Goal: Transaction & Acquisition: Purchase product/service

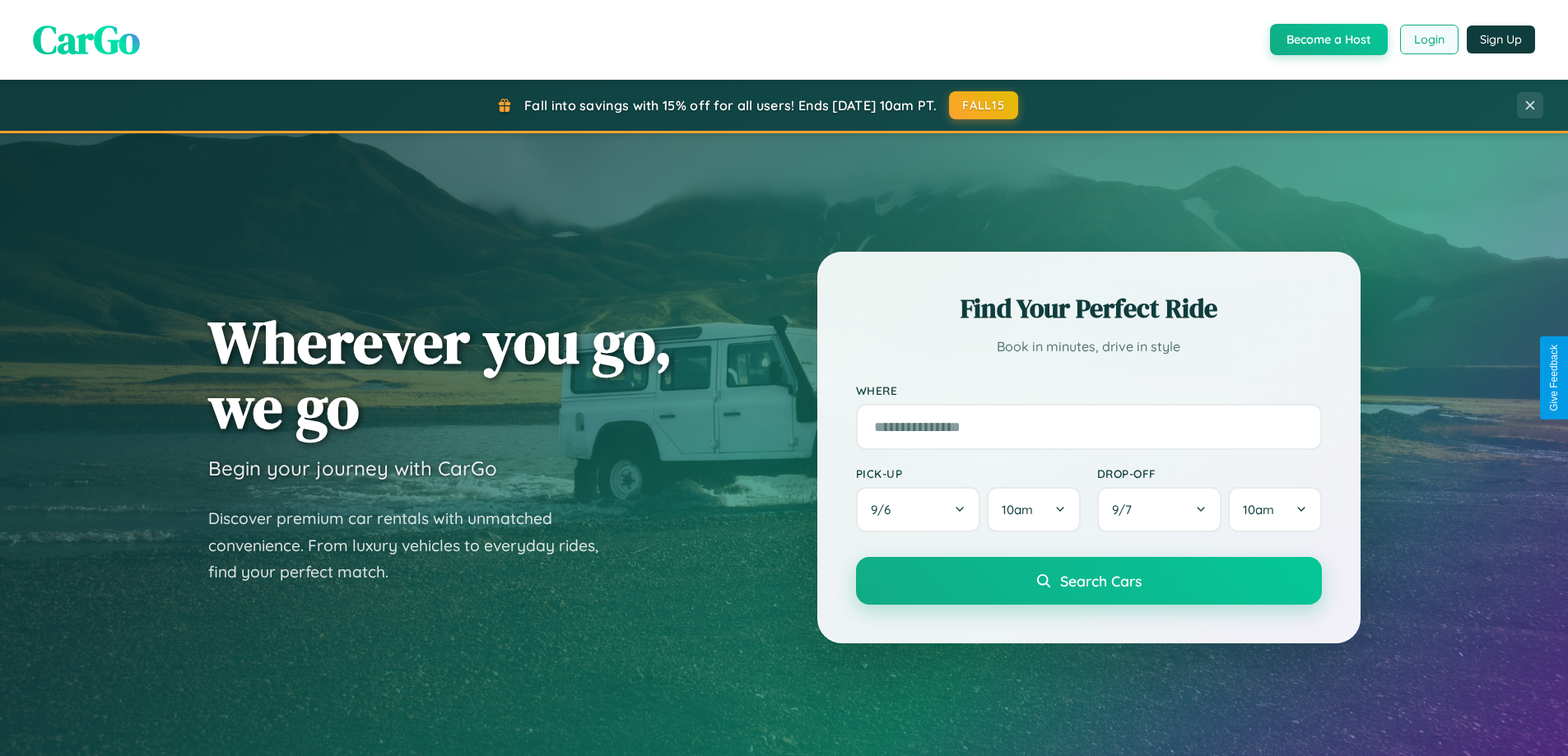
click at [1428, 39] on button "Login" at bounding box center [1429, 39] width 59 height 29
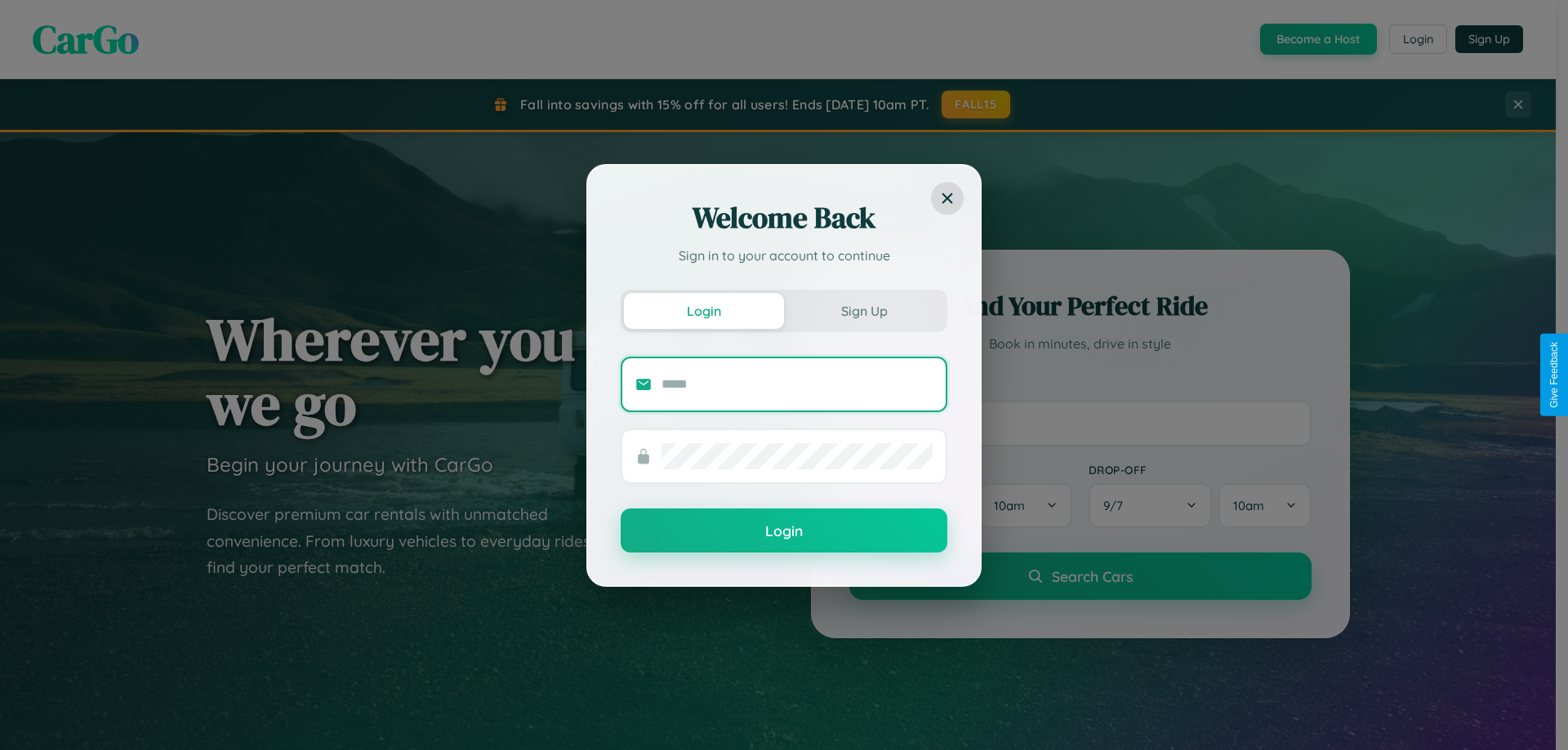
click at [797, 383] on input "text" at bounding box center [796, 384] width 271 height 27
type input "**********"
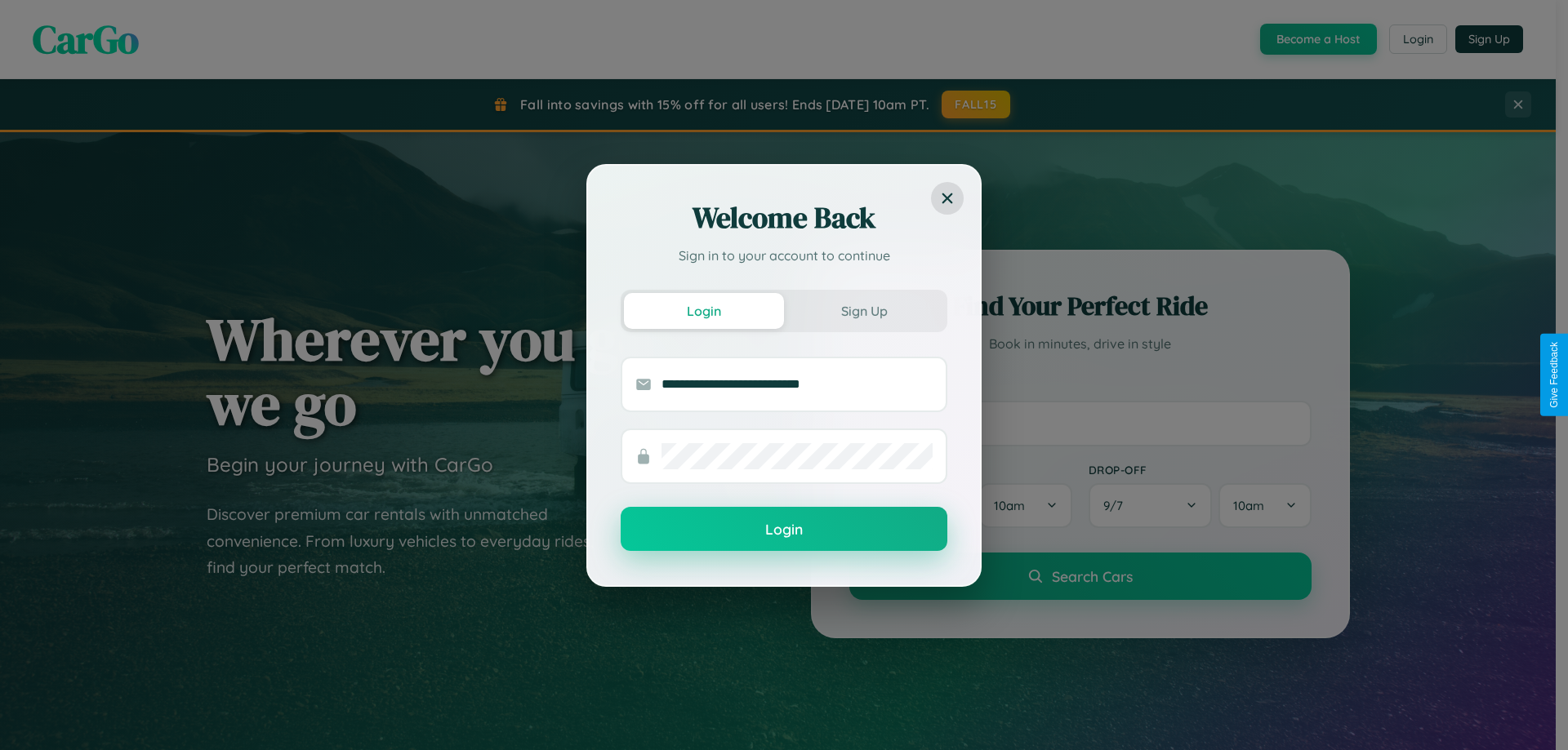
click at [784, 529] on button "Login" at bounding box center [783, 529] width 326 height 44
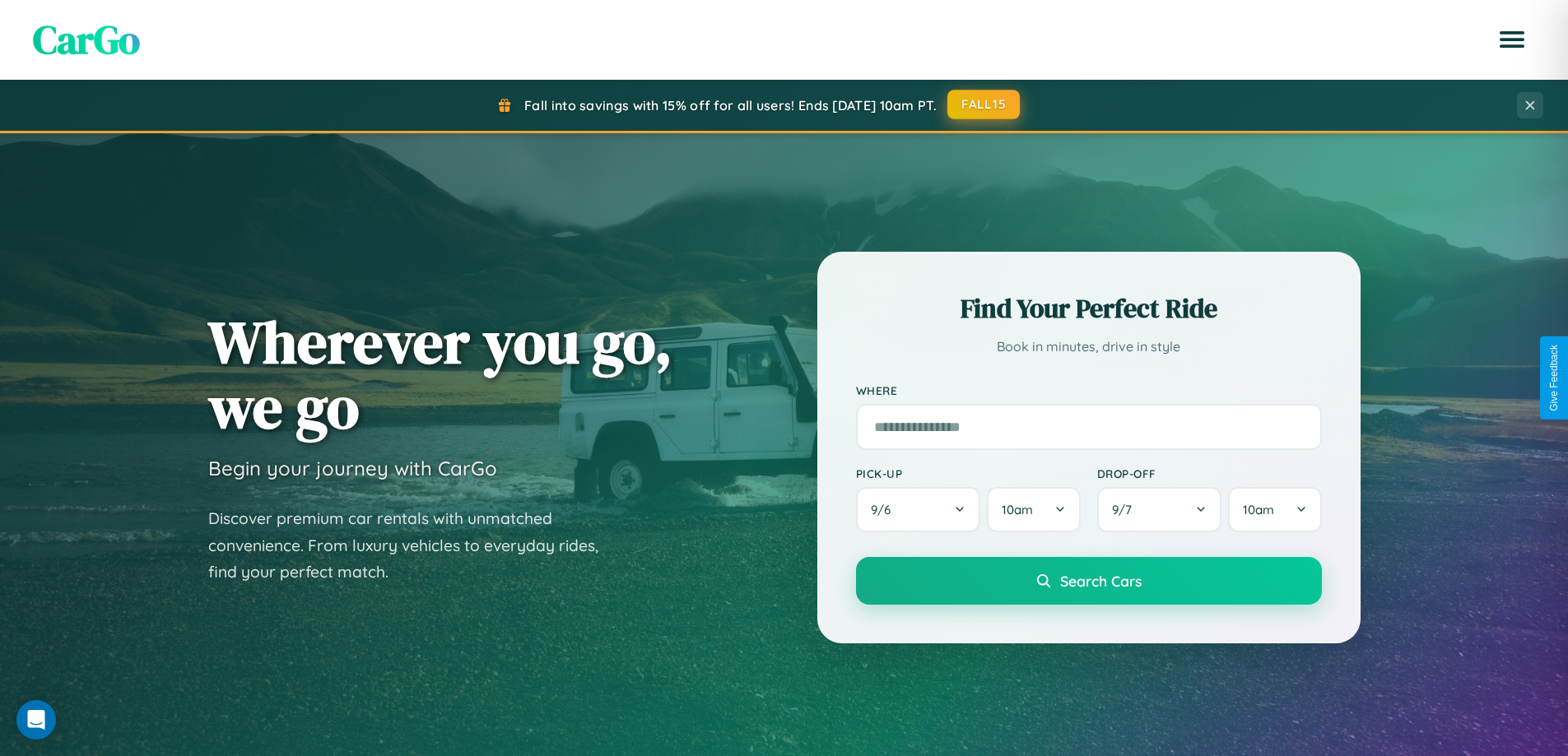
click at [984, 104] on button "FALL15" at bounding box center [983, 104] width 72 height 29
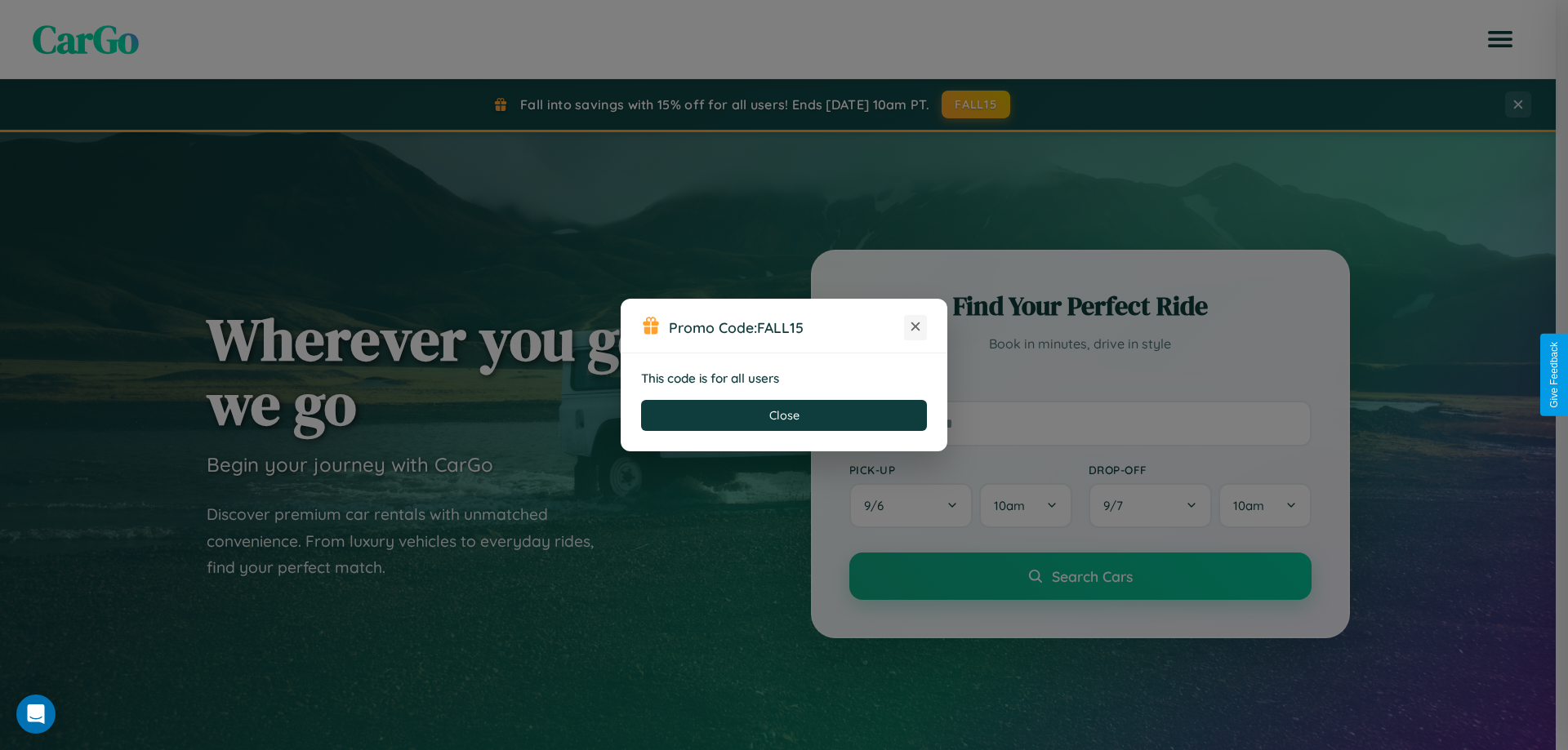
click at [915, 327] on icon at bounding box center [915, 326] width 16 height 16
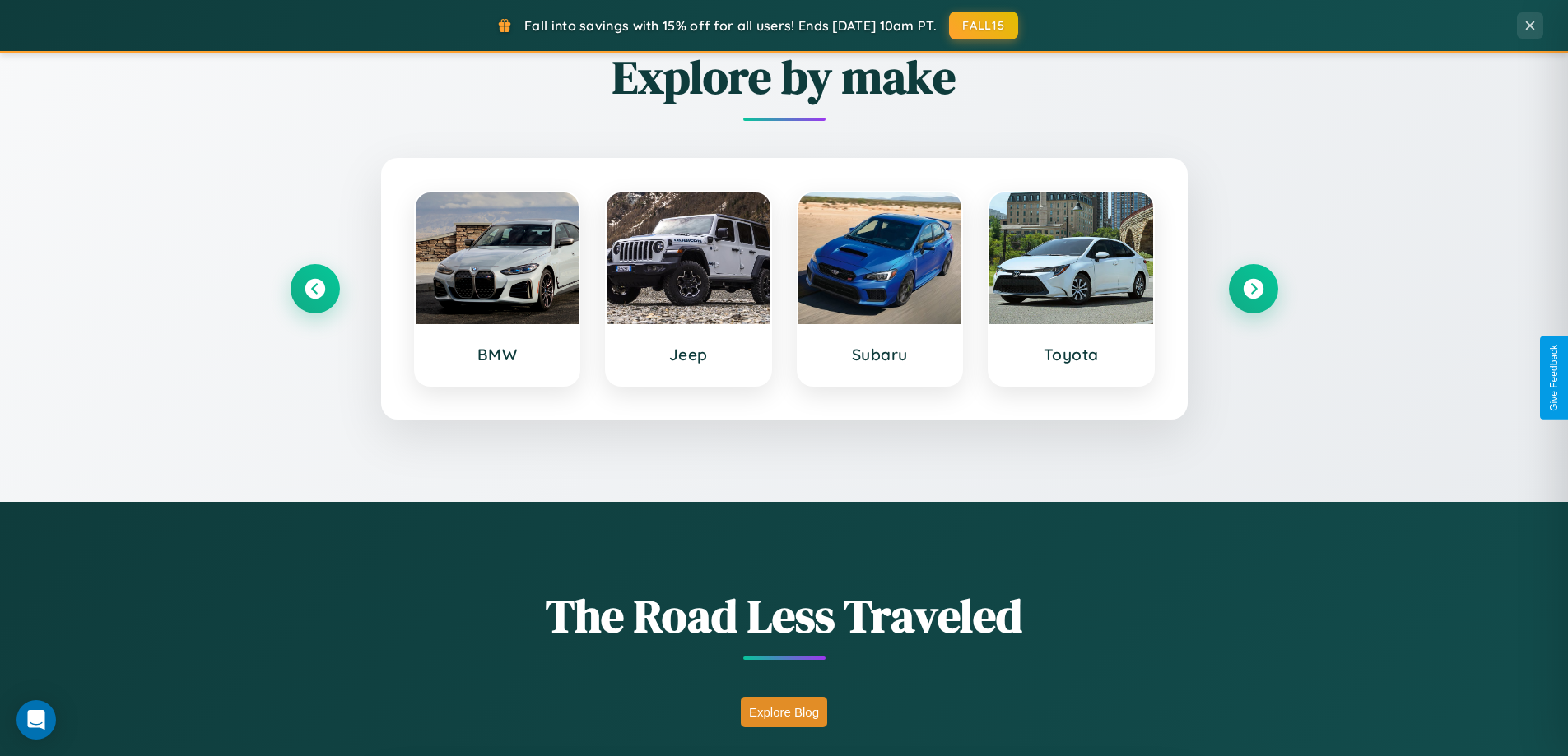
scroll to position [2643, 0]
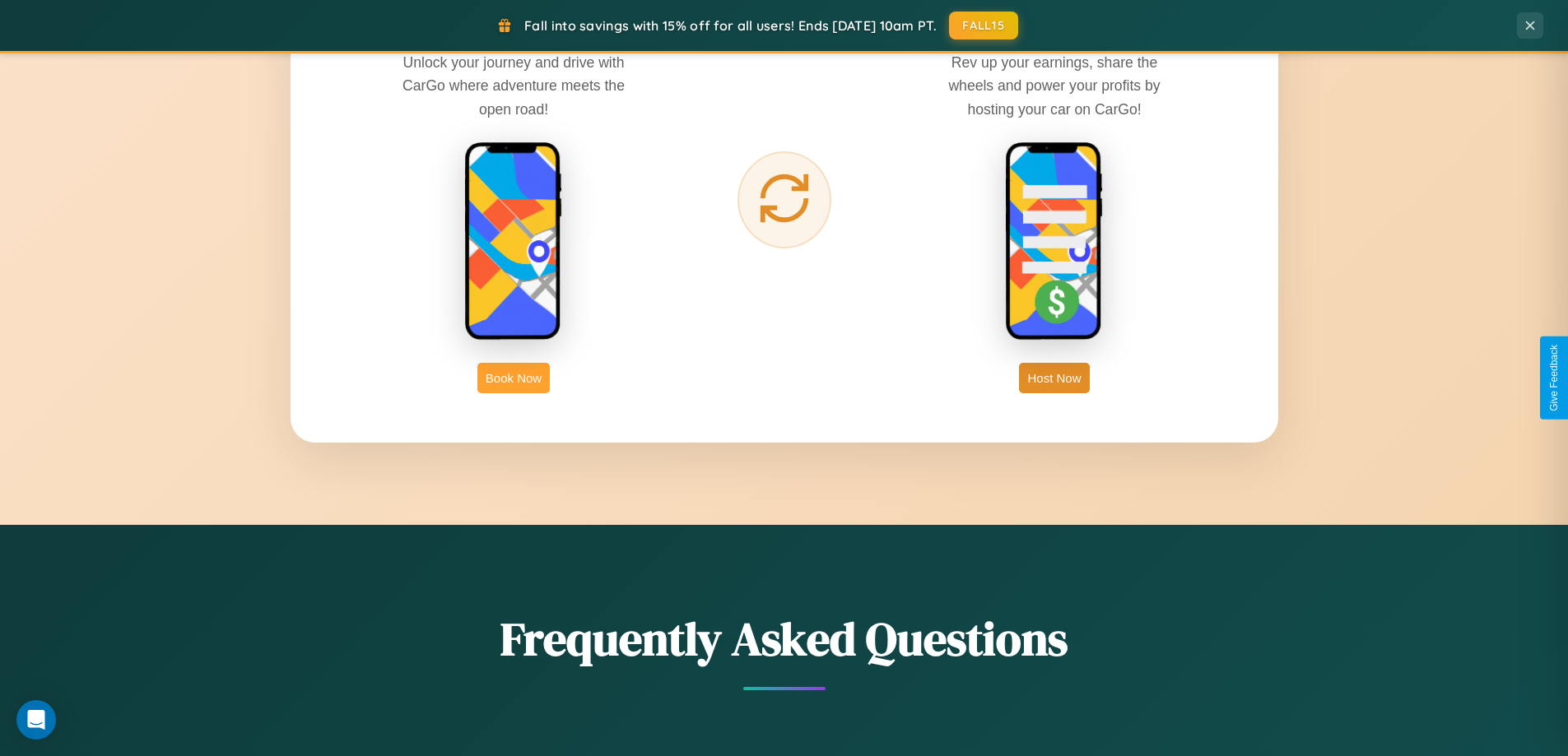
click at [513, 378] on button "Book Now" at bounding box center [513, 378] width 72 height 30
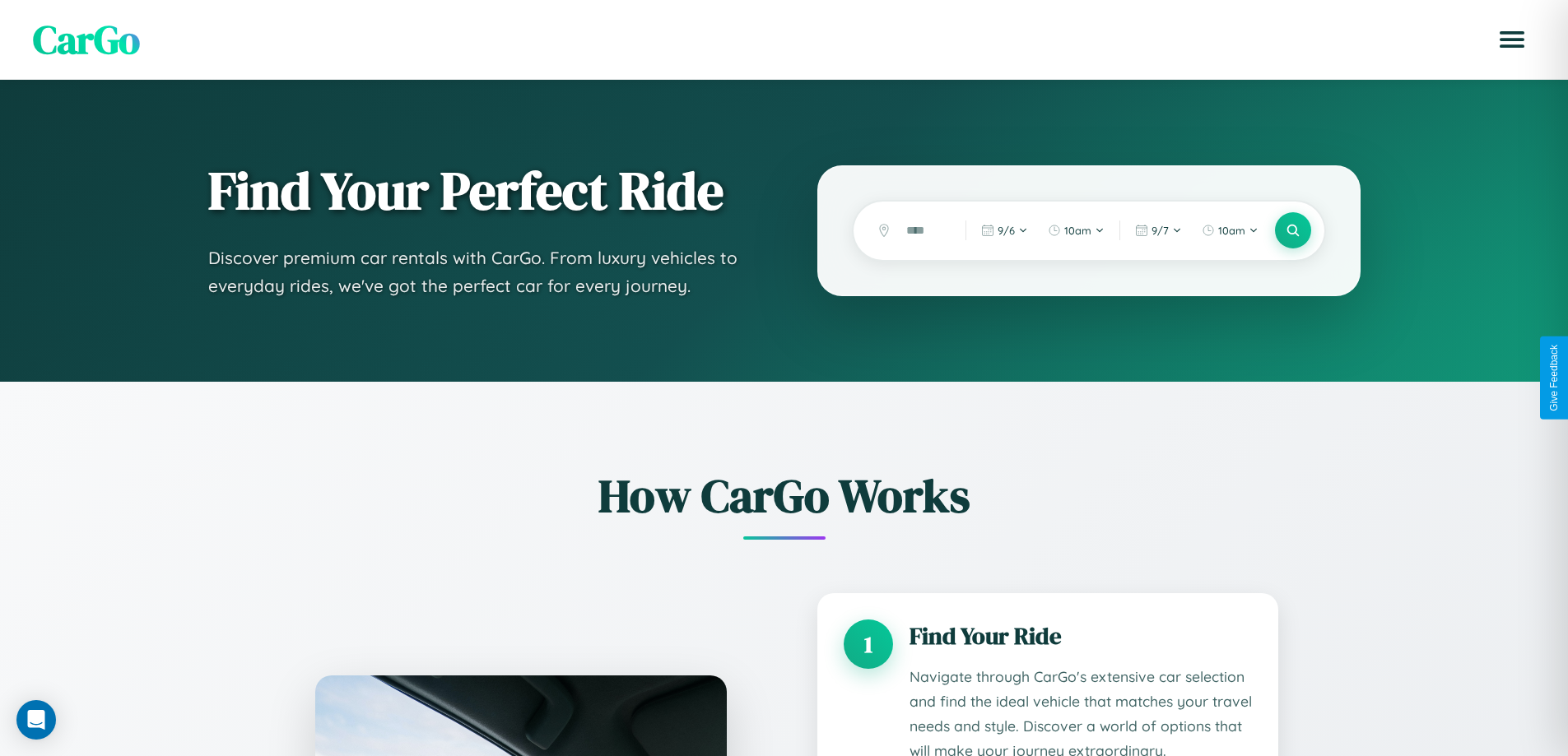
scroll to position [1371, 0]
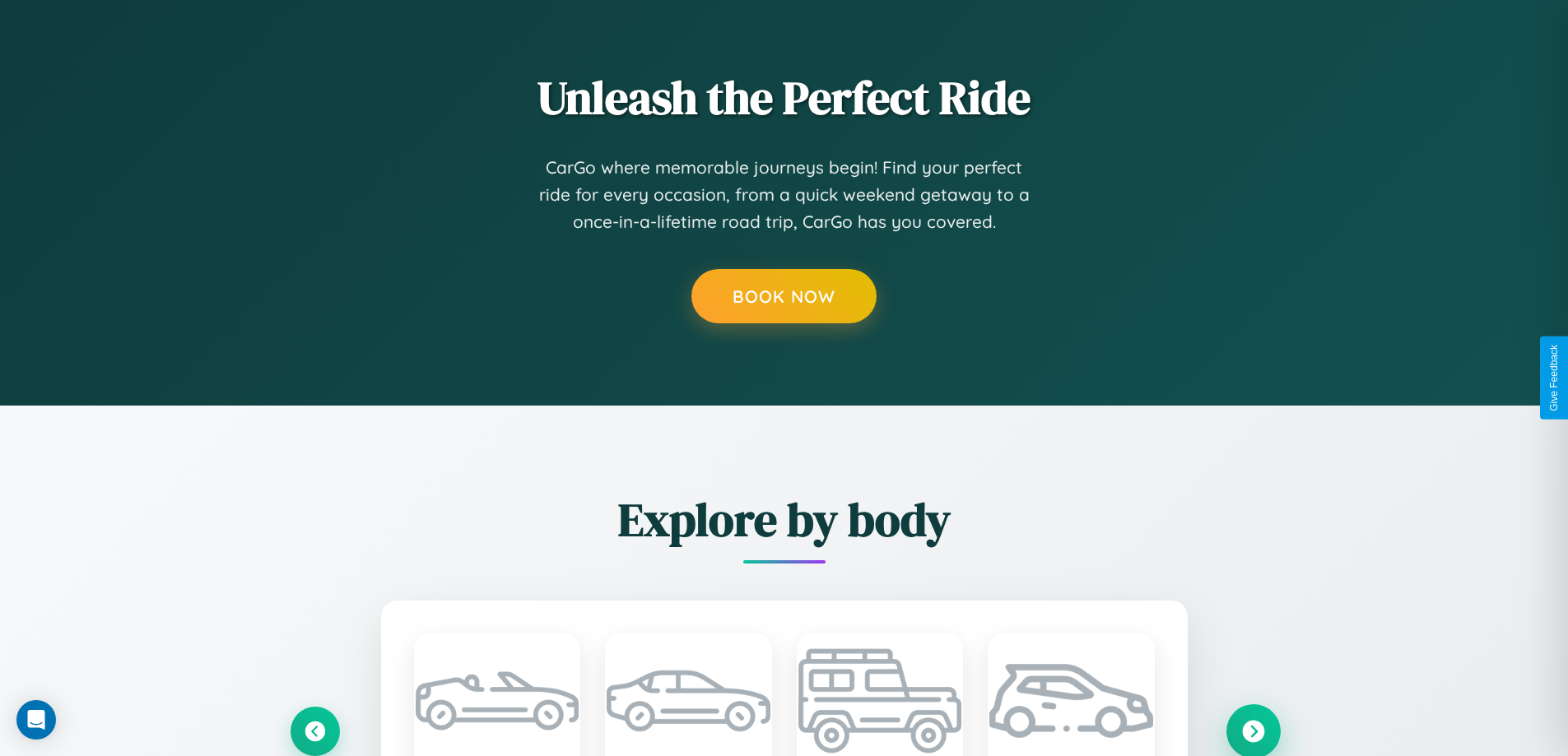
click at [1253, 730] on icon at bounding box center [1253, 730] width 22 height 22
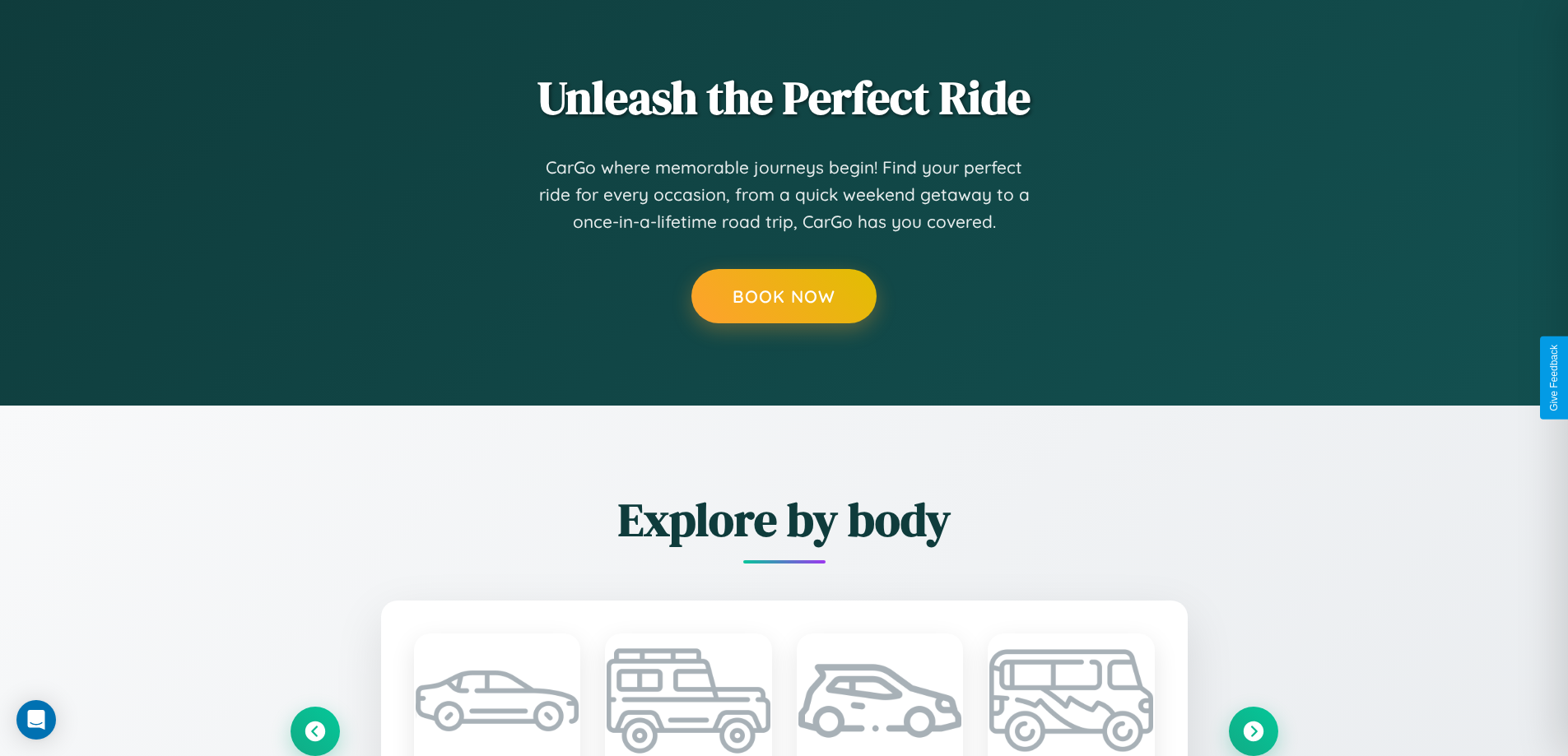
scroll to position [0, 0]
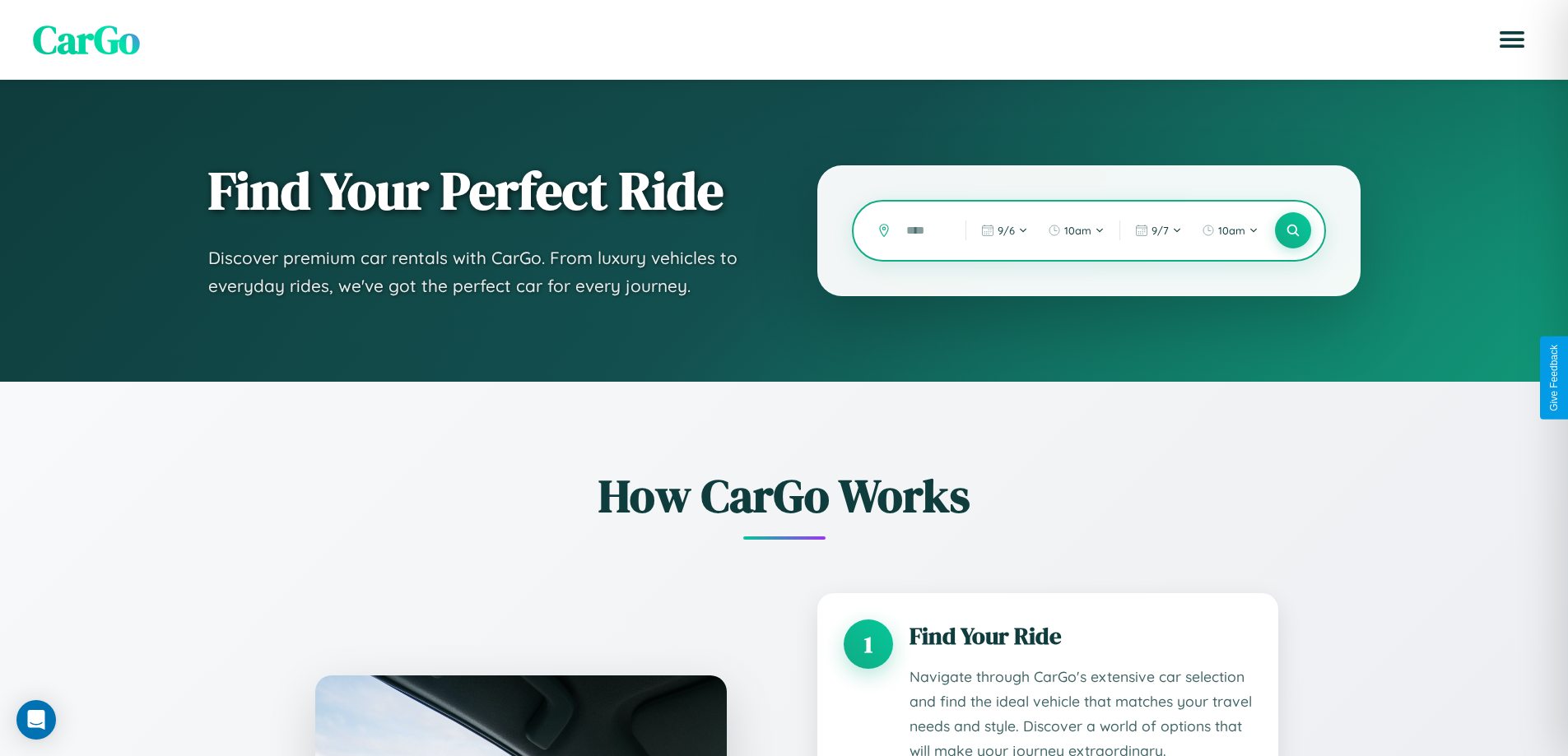
click at [923, 231] on input "text" at bounding box center [923, 231] width 51 height 28
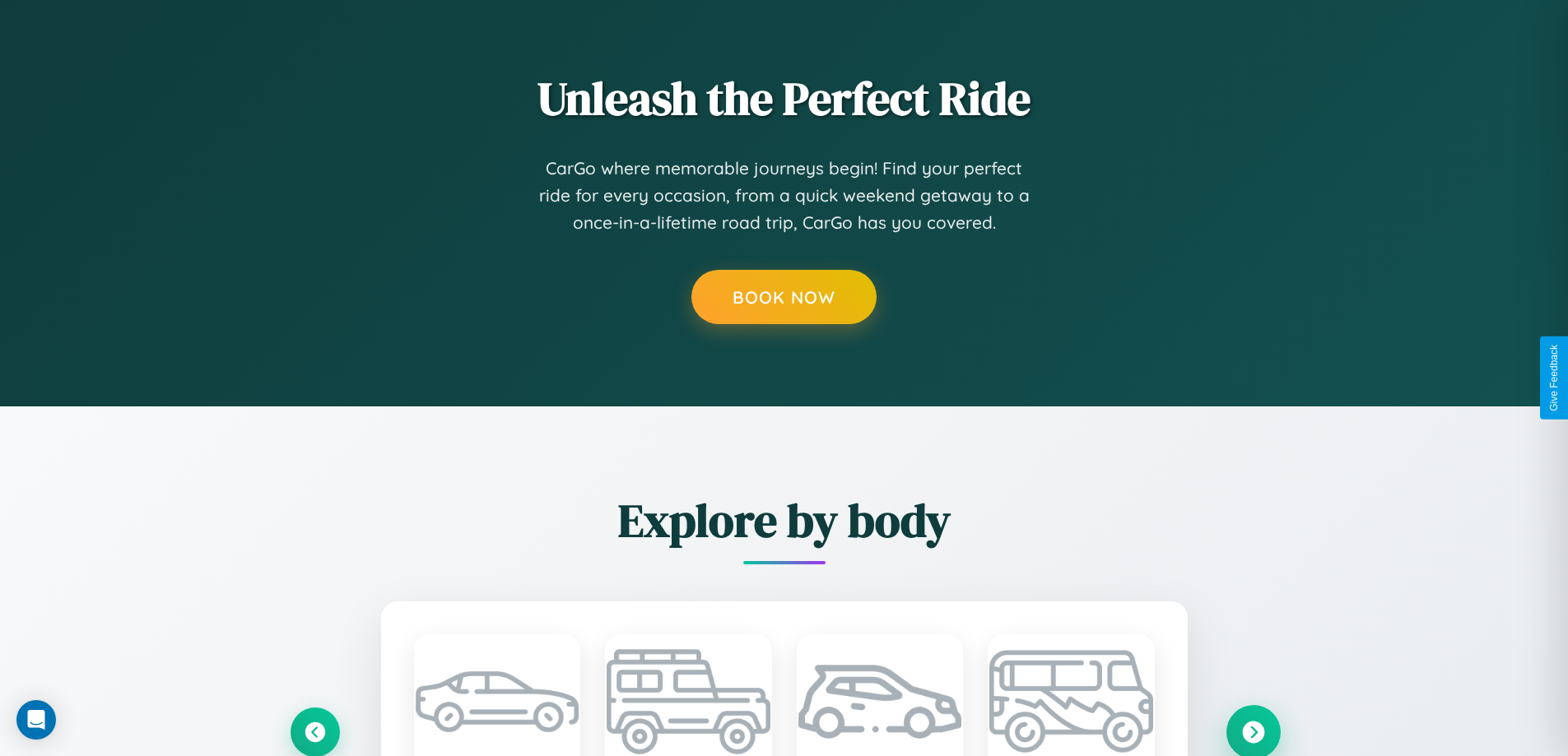
click at [1253, 731] on icon at bounding box center [1253, 731] width 22 height 22
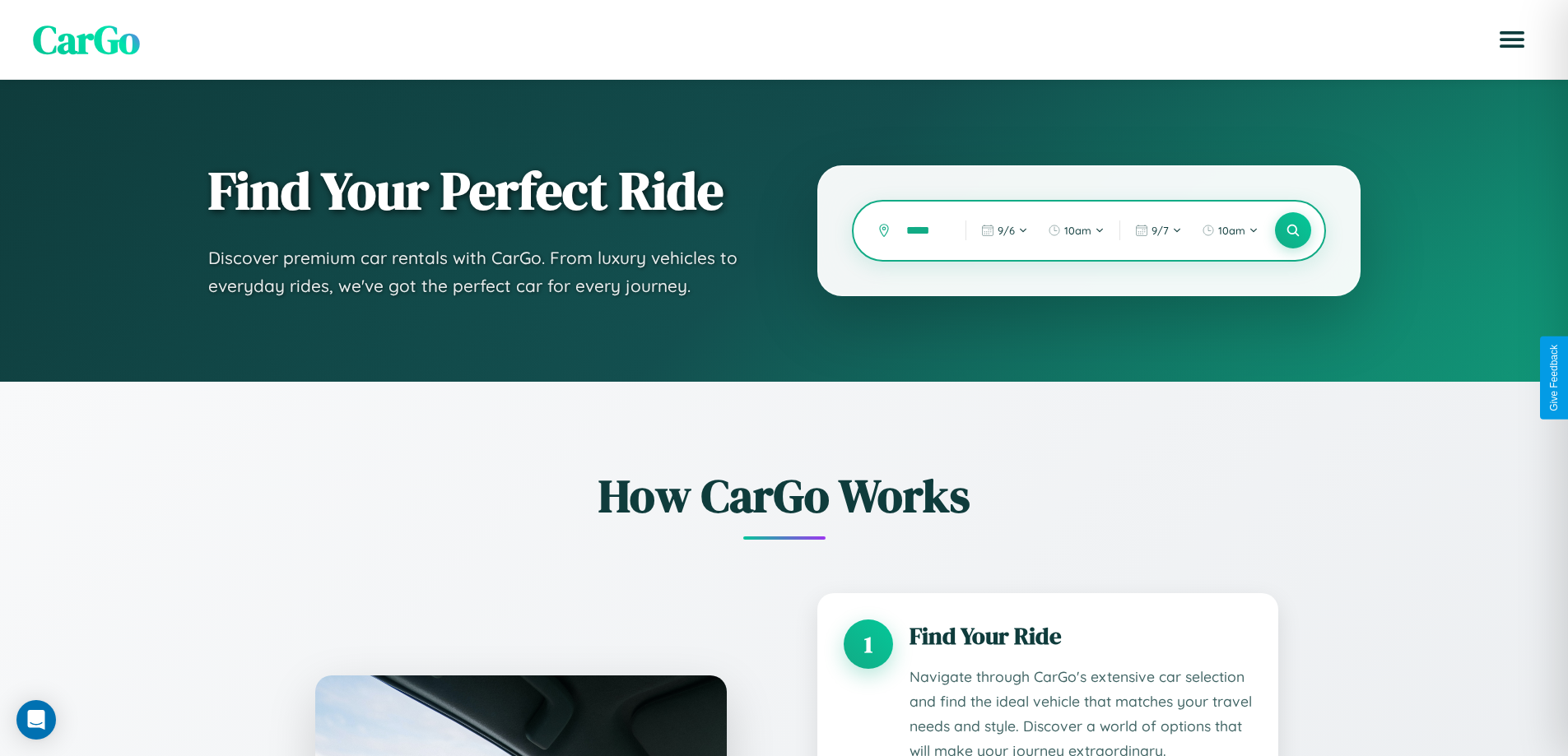
scroll to position [1371, 0]
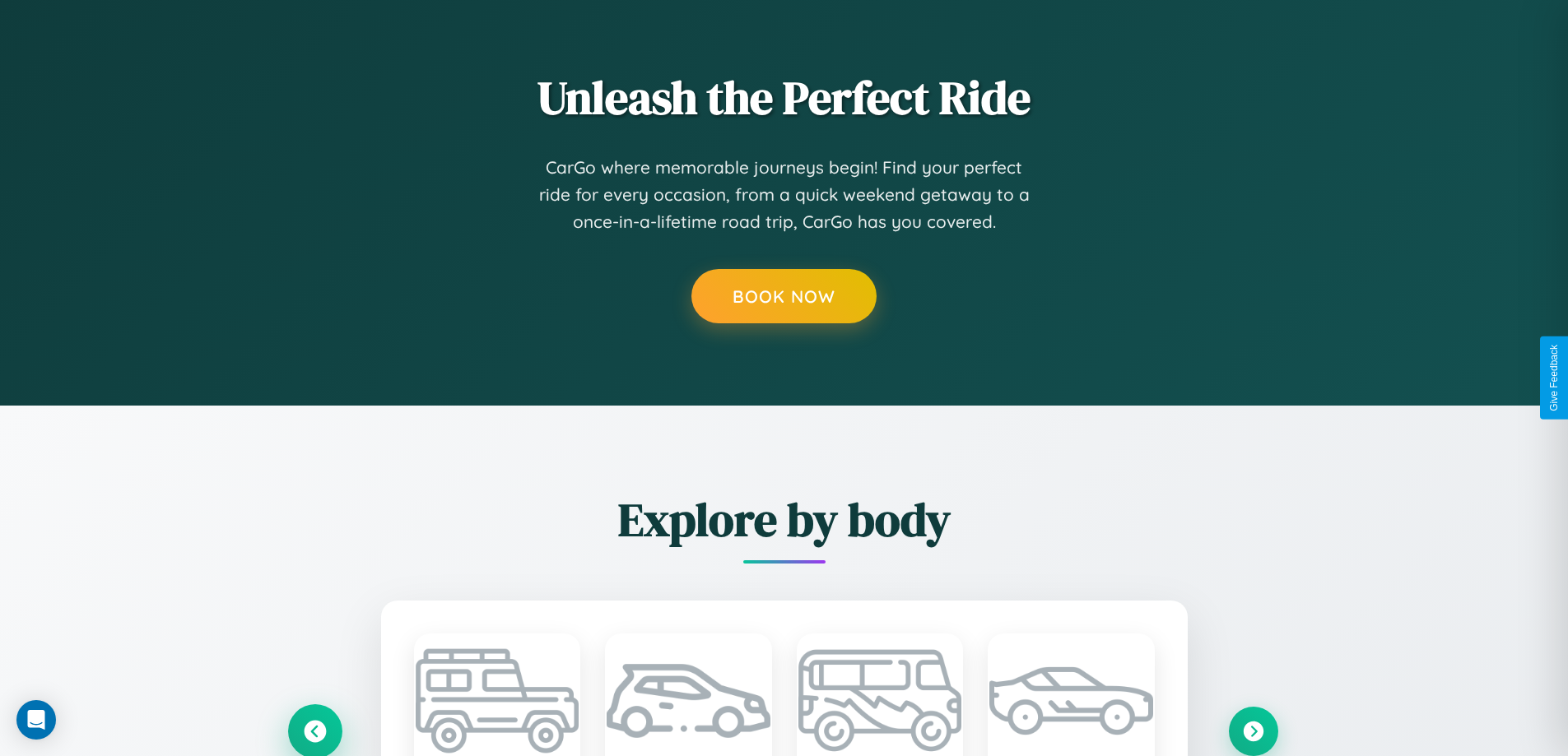
click at [314, 730] on icon at bounding box center [314, 730] width 22 height 22
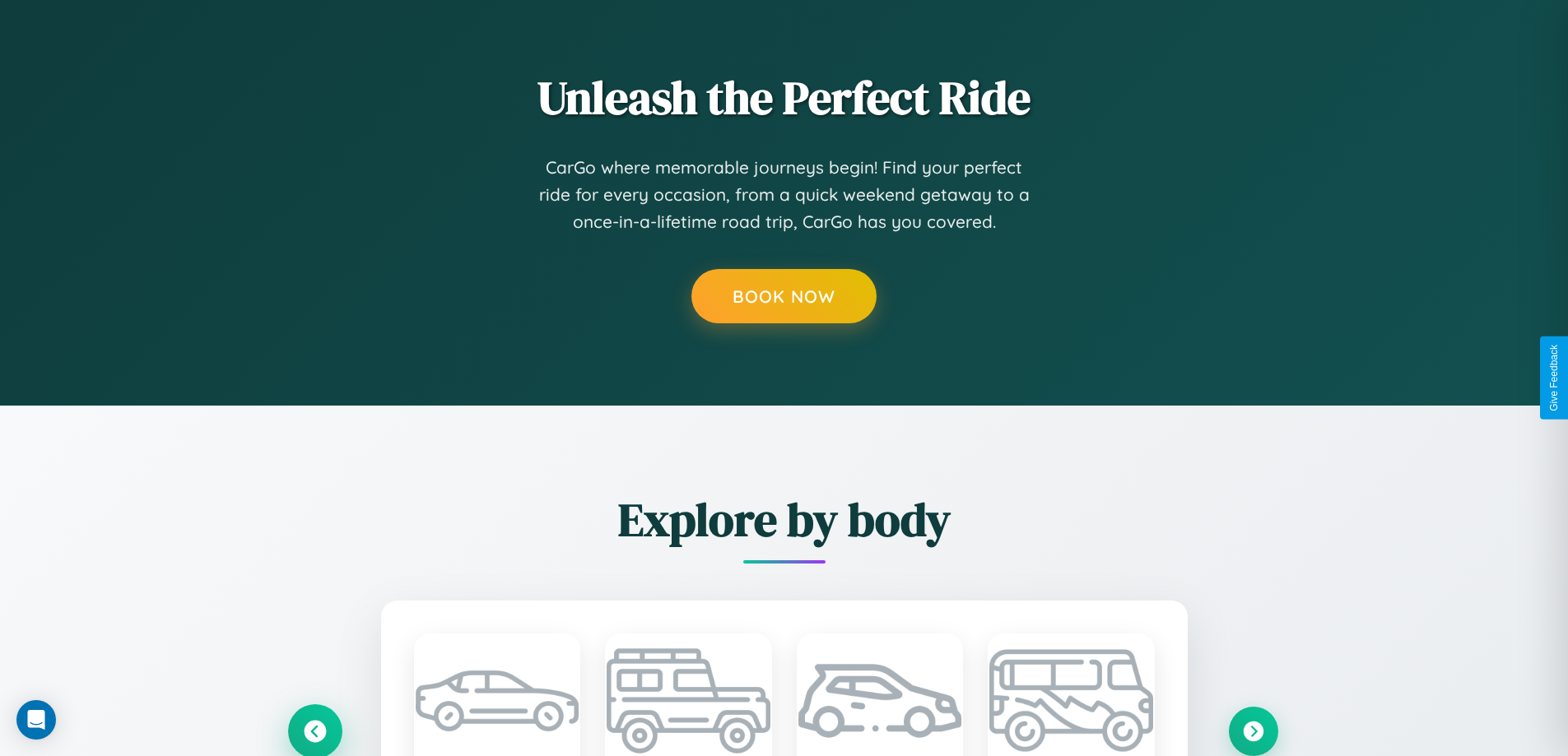
scroll to position [0, 0]
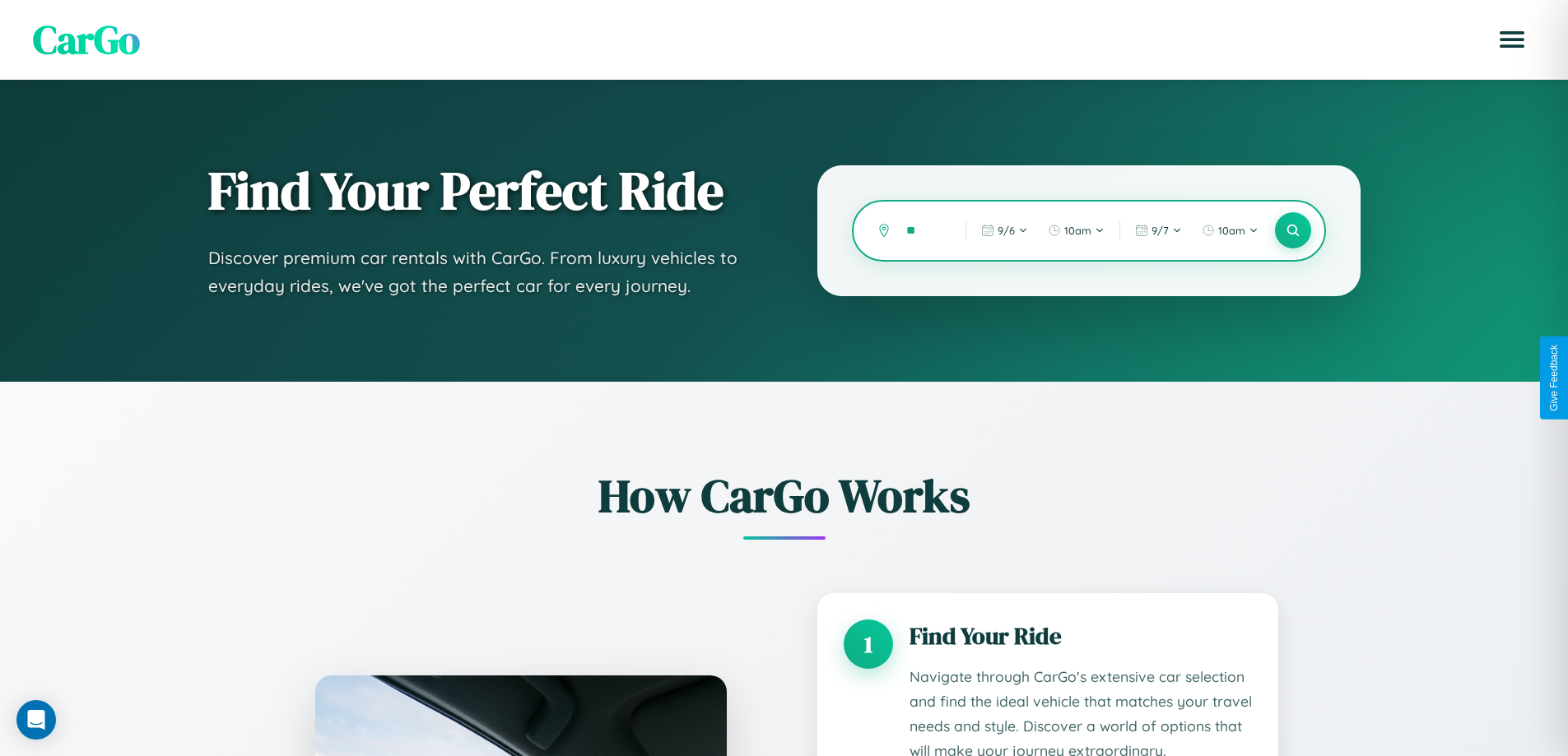
type input "*"
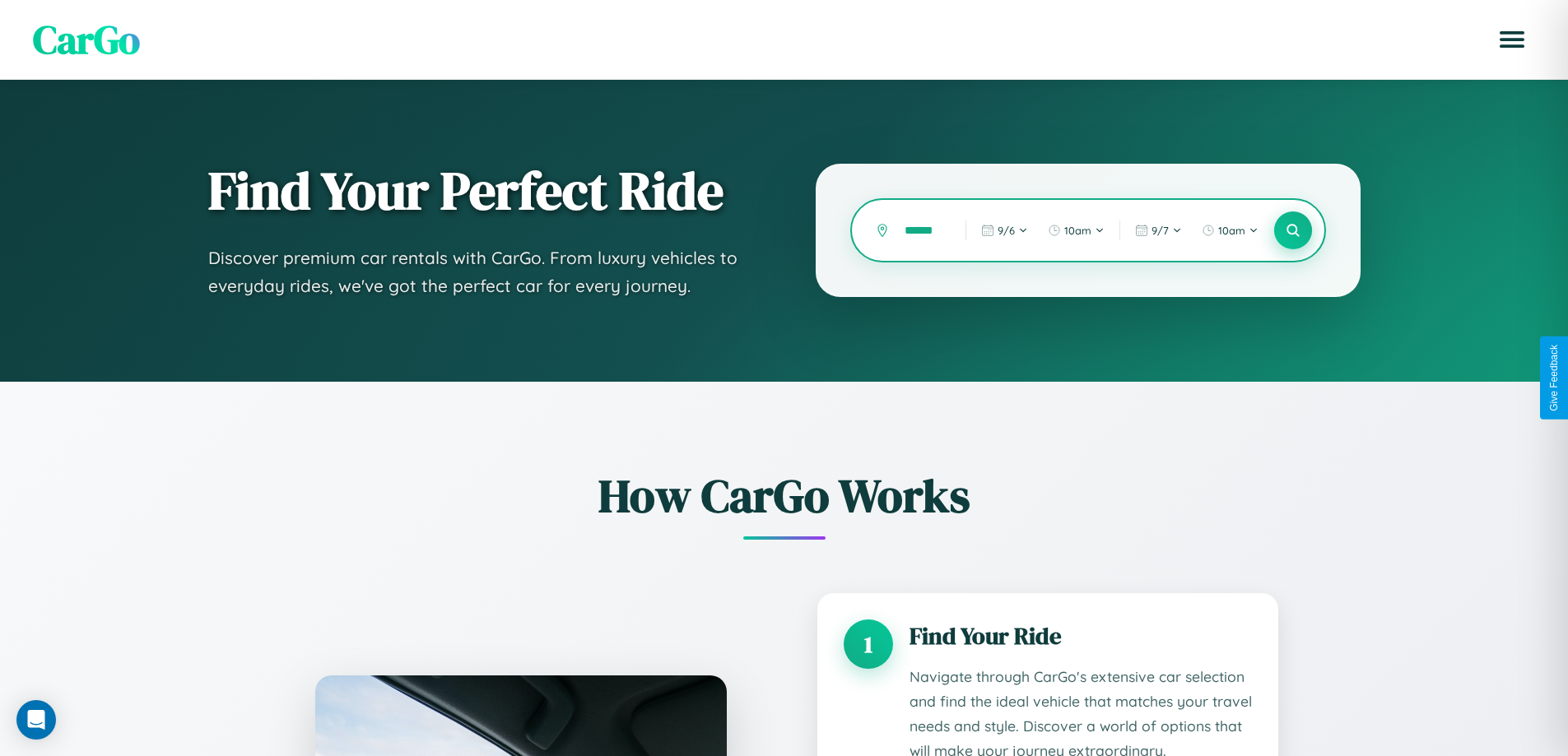
type input "******"
click at [1292, 231] on icon at bounding box center [1293, 231] width 16 height 16
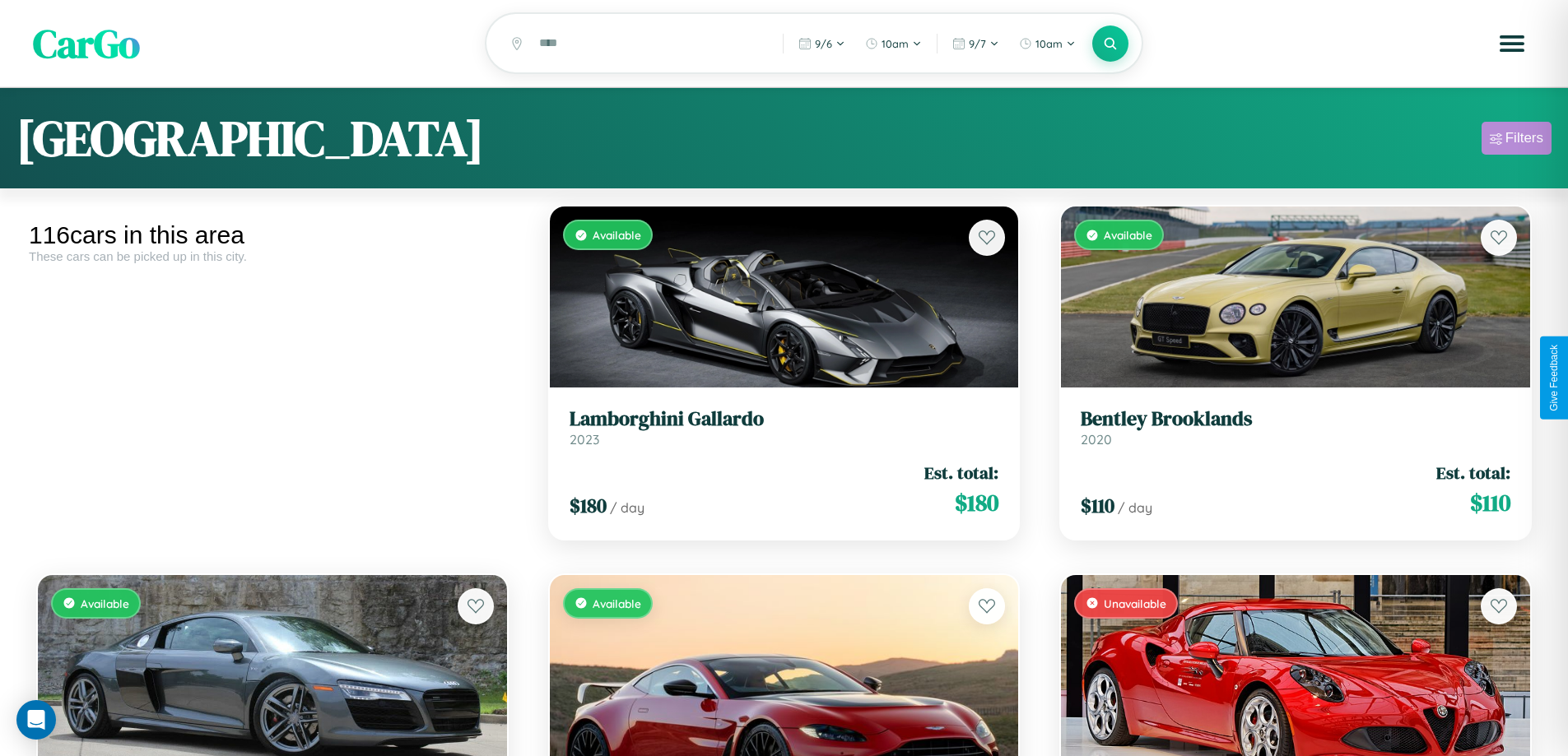
click at [1516, 141] on div "Filters" at bounding box center [1523, 138] width 37 height 16
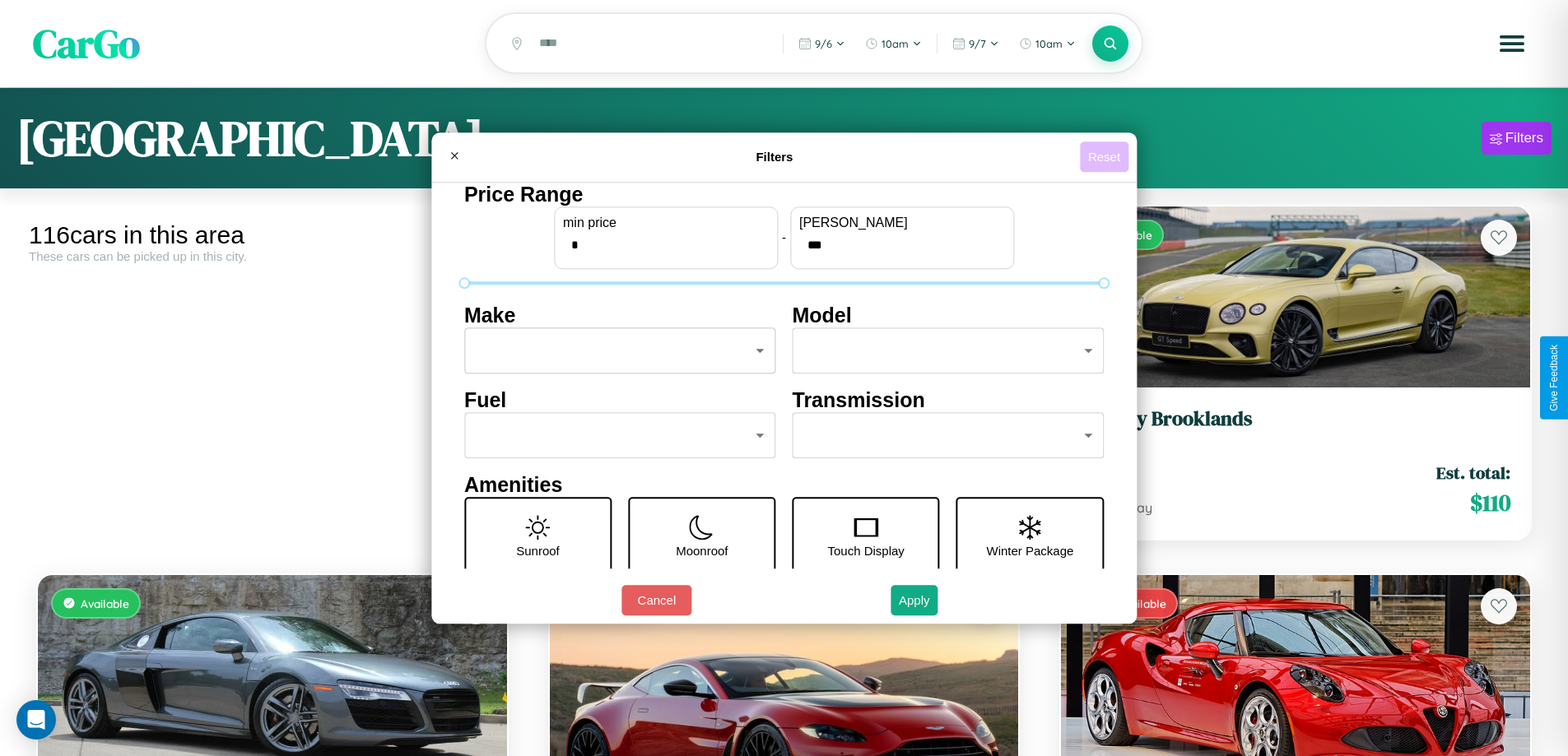
click at [1106, 157] on button "Reset" at bounding box center [1104, 157] width 48 height 30
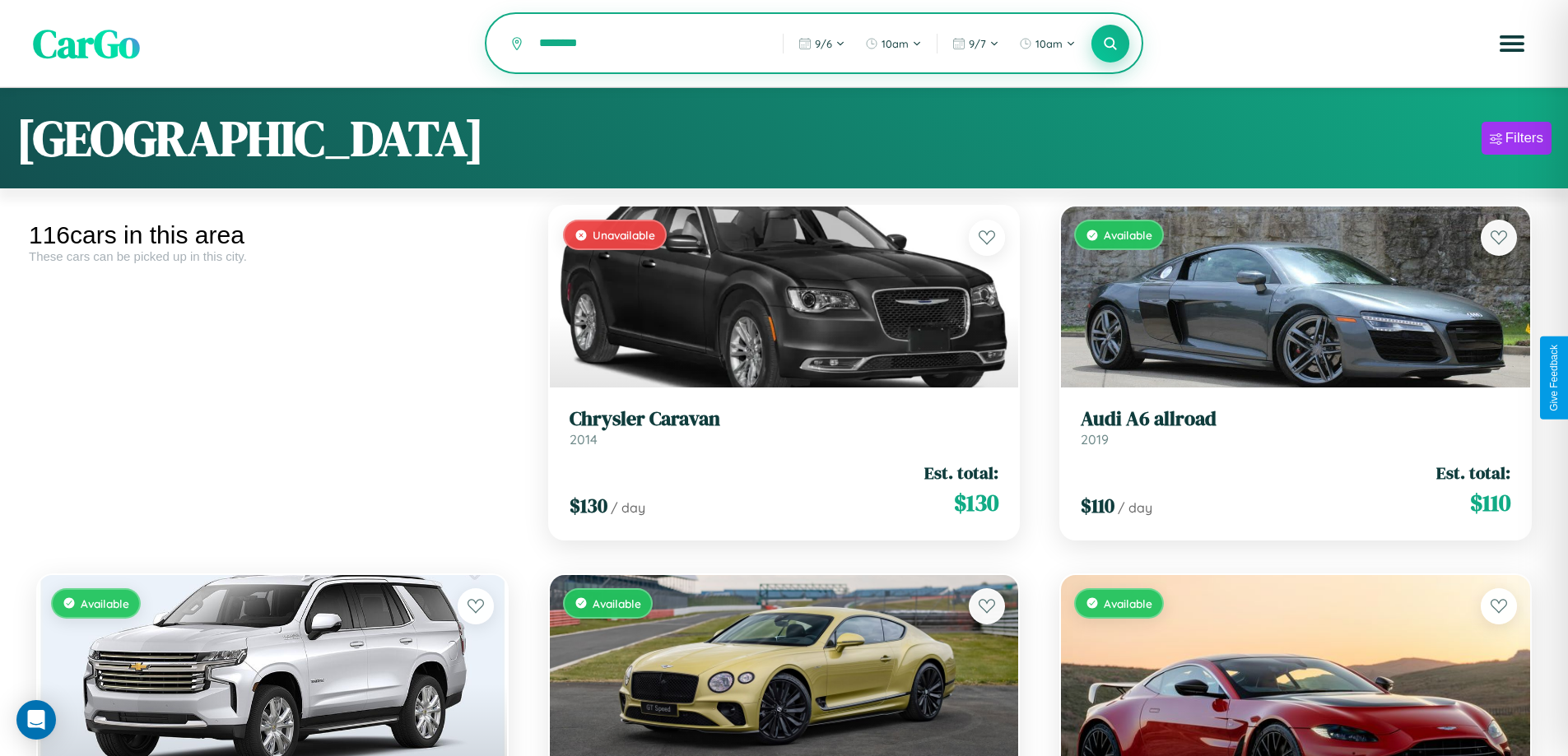
type input "********"
click at [1110, 45] on icon at bounding box center [1111, 44] width 16 height 16
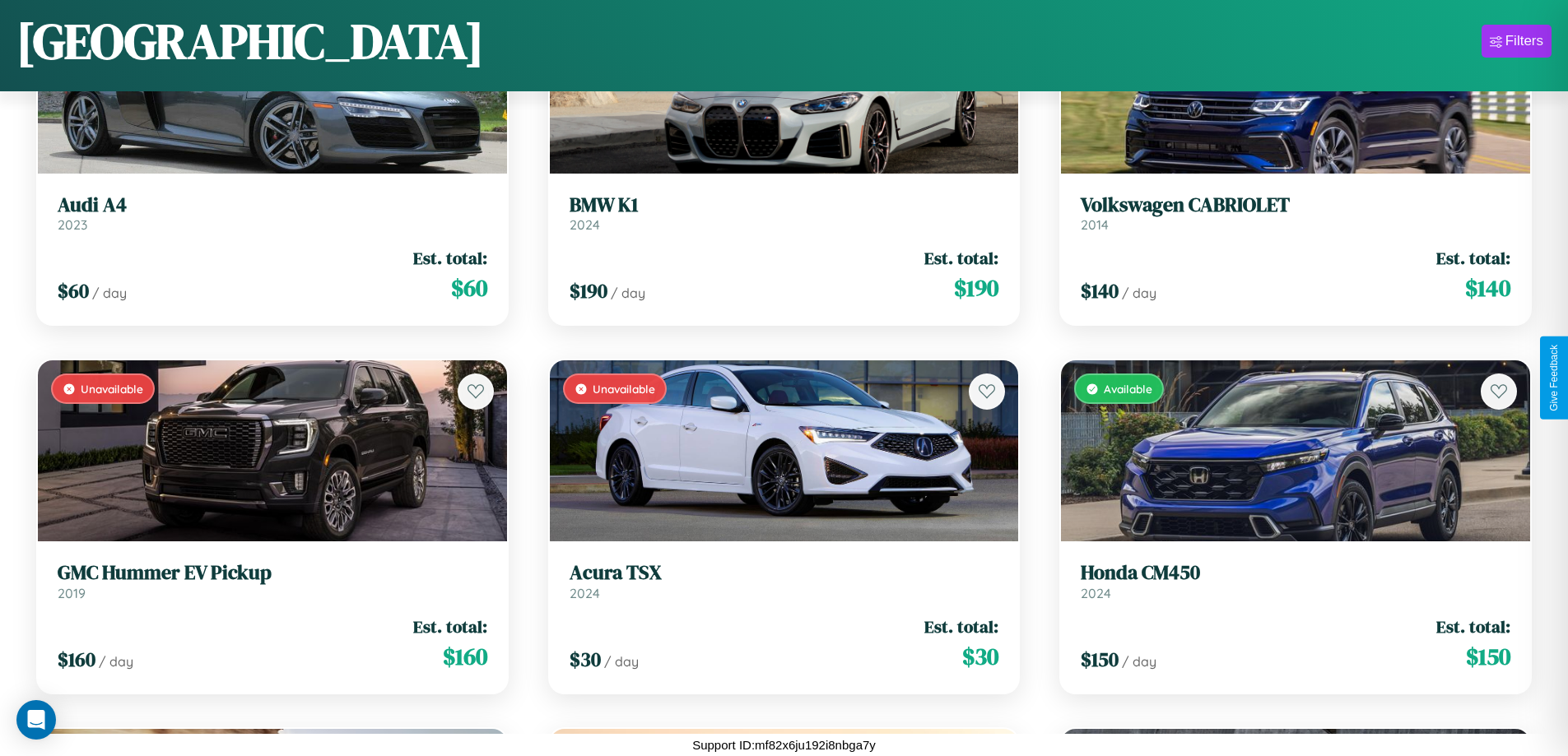
scroll to position [9071, 0]
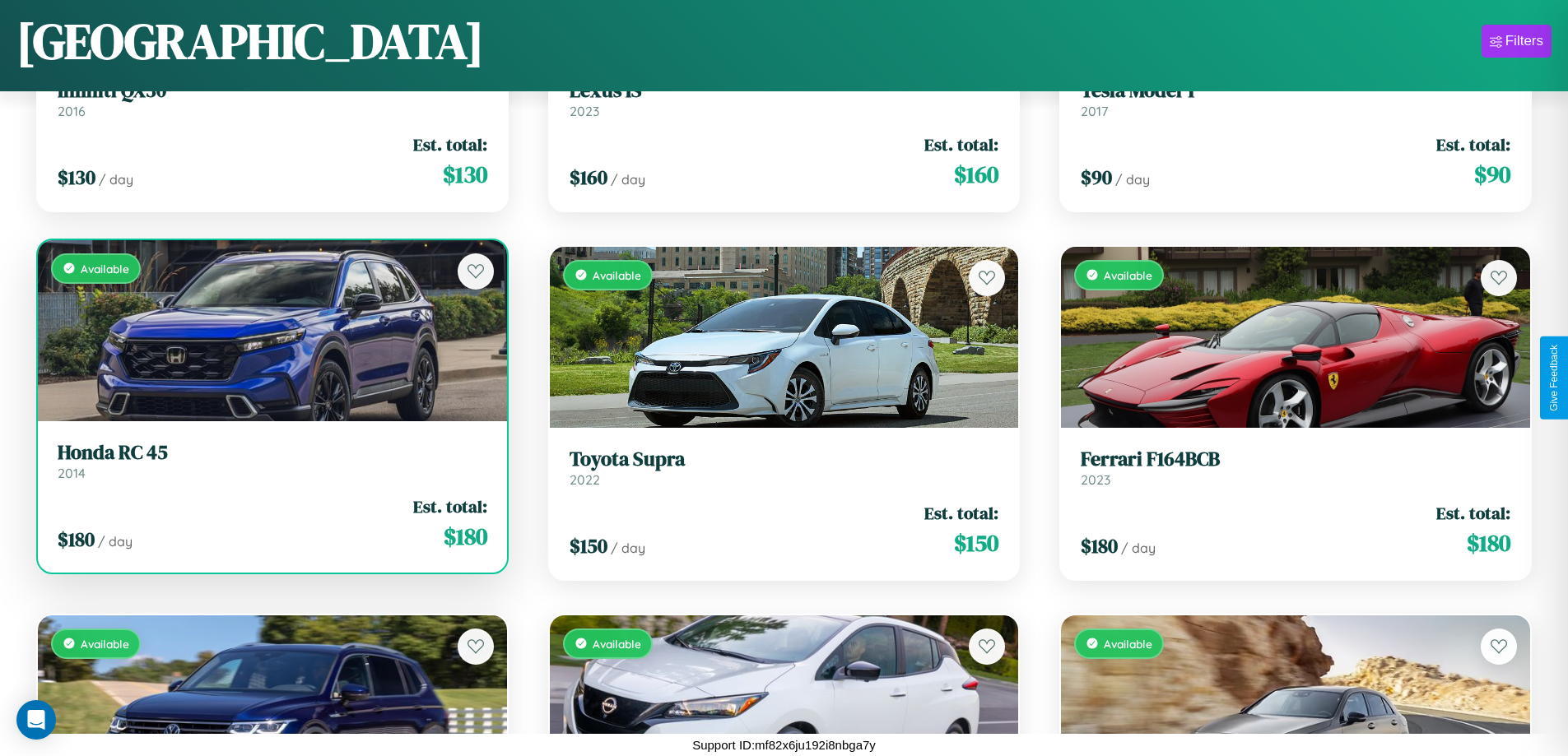
click at [270, 526] on div "$ 180 / day Est. total: $ 180" at bounding box center [273, 524] width 429 height 59
click at [270, 523] on div "$ 180 / day Est. total: $ 180" at bounding box center [273, 524] width 429 height 59
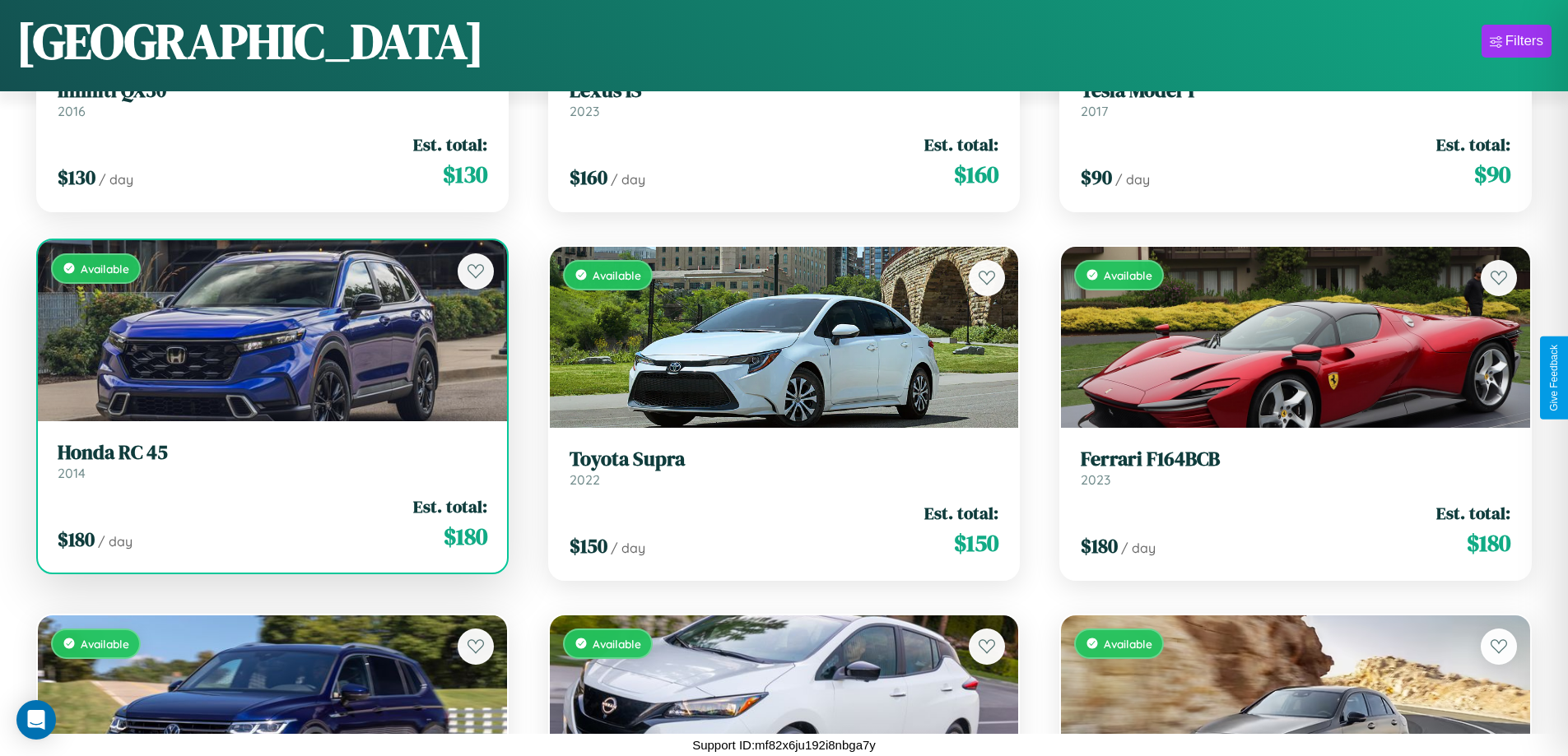
click at [270, 523] on div "$ 180 / day Est. total: $ 180" at bounding box center [273, 524] width 429 height 59
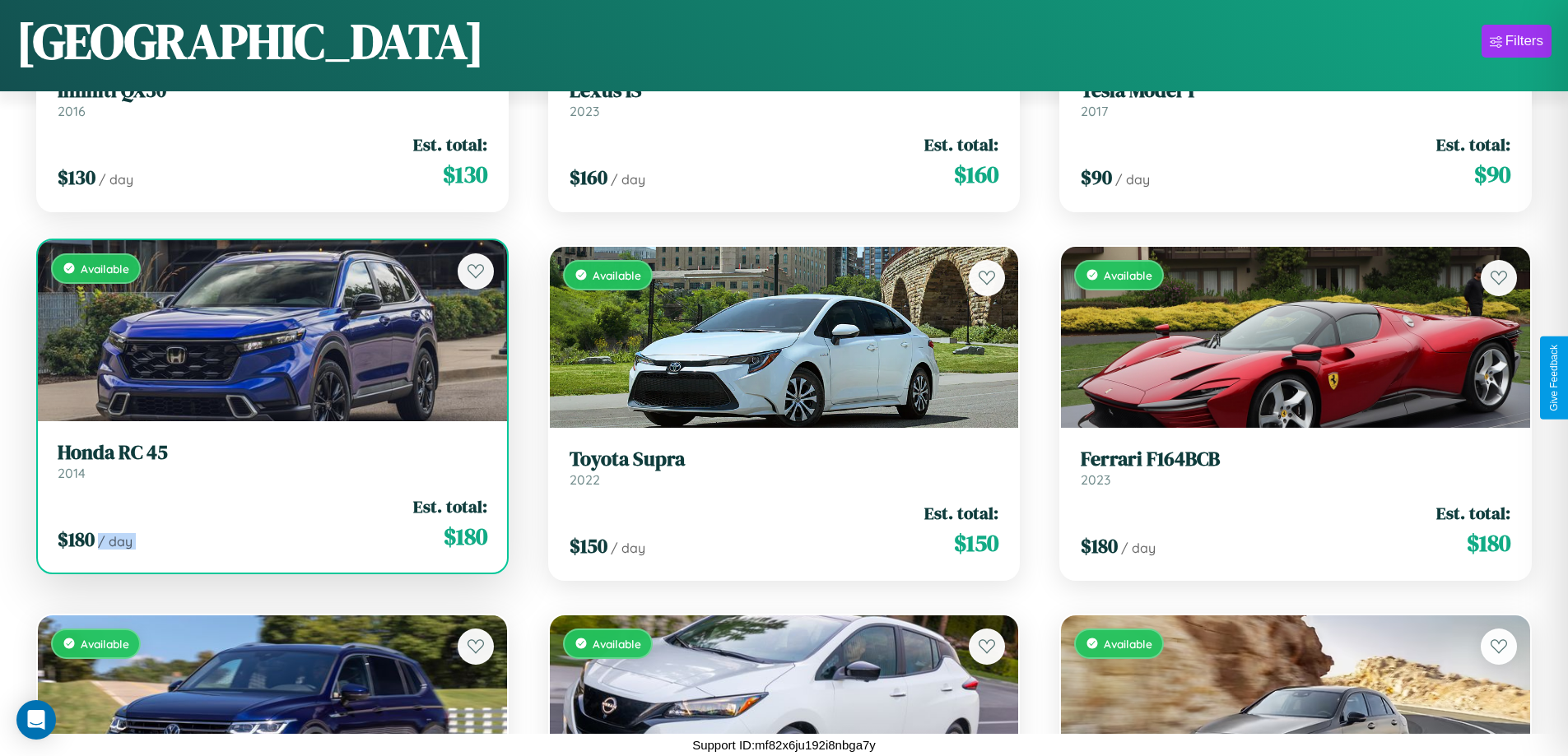
click at [270, 523] on div "$ 180 / day Est. total: $ 180" at bounding box center [273, 524] width 429 height 59
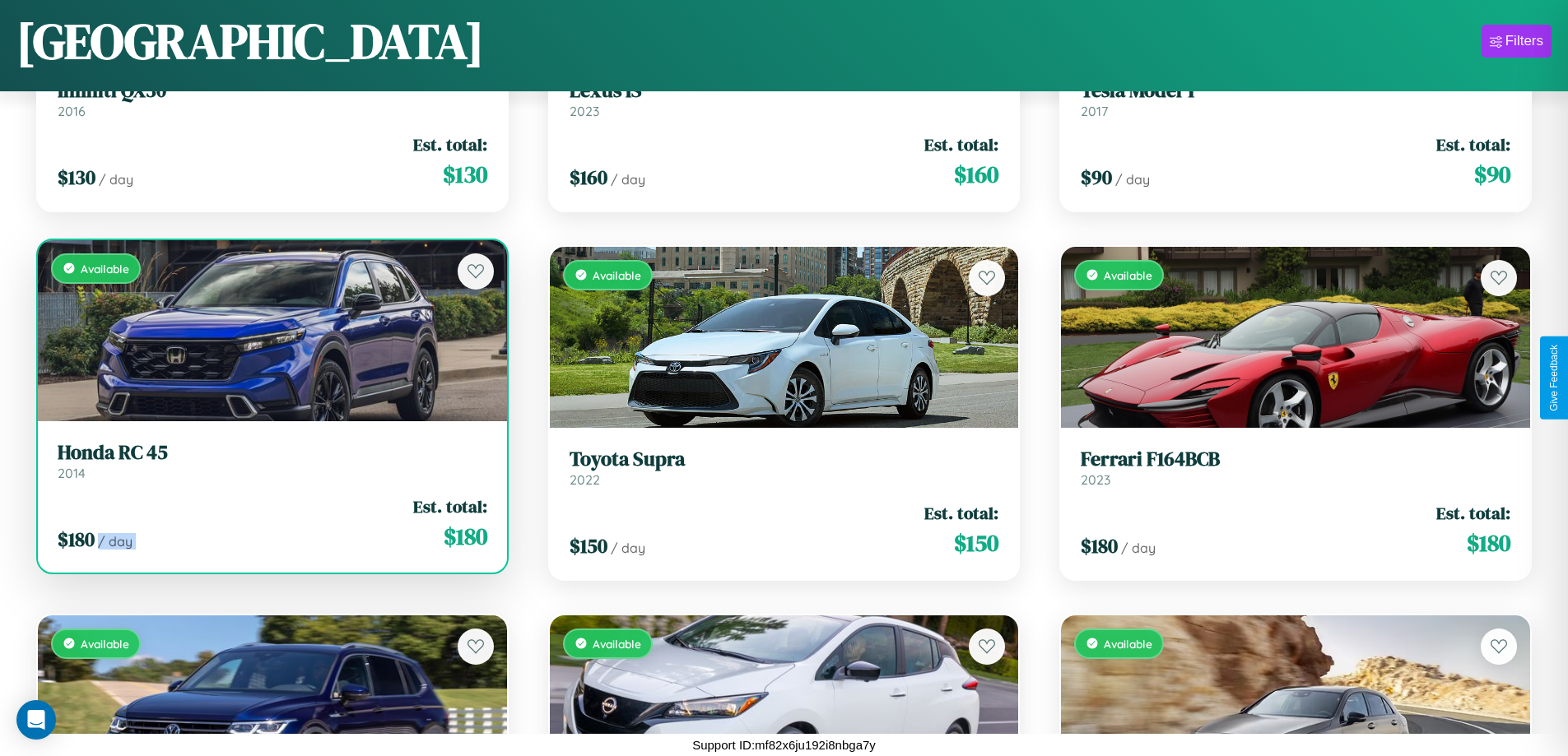
click at [270, 523] on div "$ 180 / day Est. total: $ 180" at bounding box center [273, 524] width 429 height 59
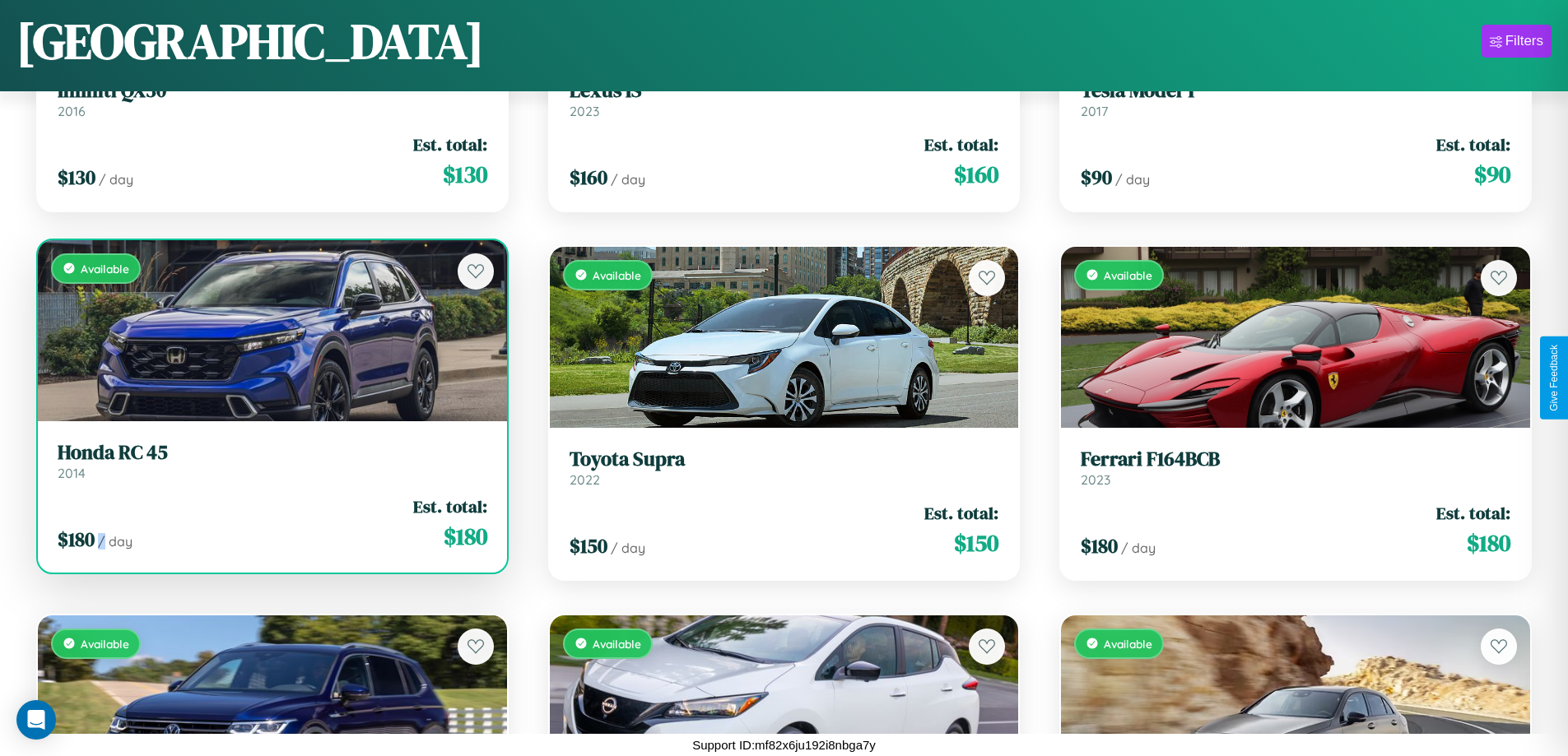
click at [270, 523] on div "$ 180 / day Est. total: $ 180" at bounding box center [273, 524] width 429 height 59
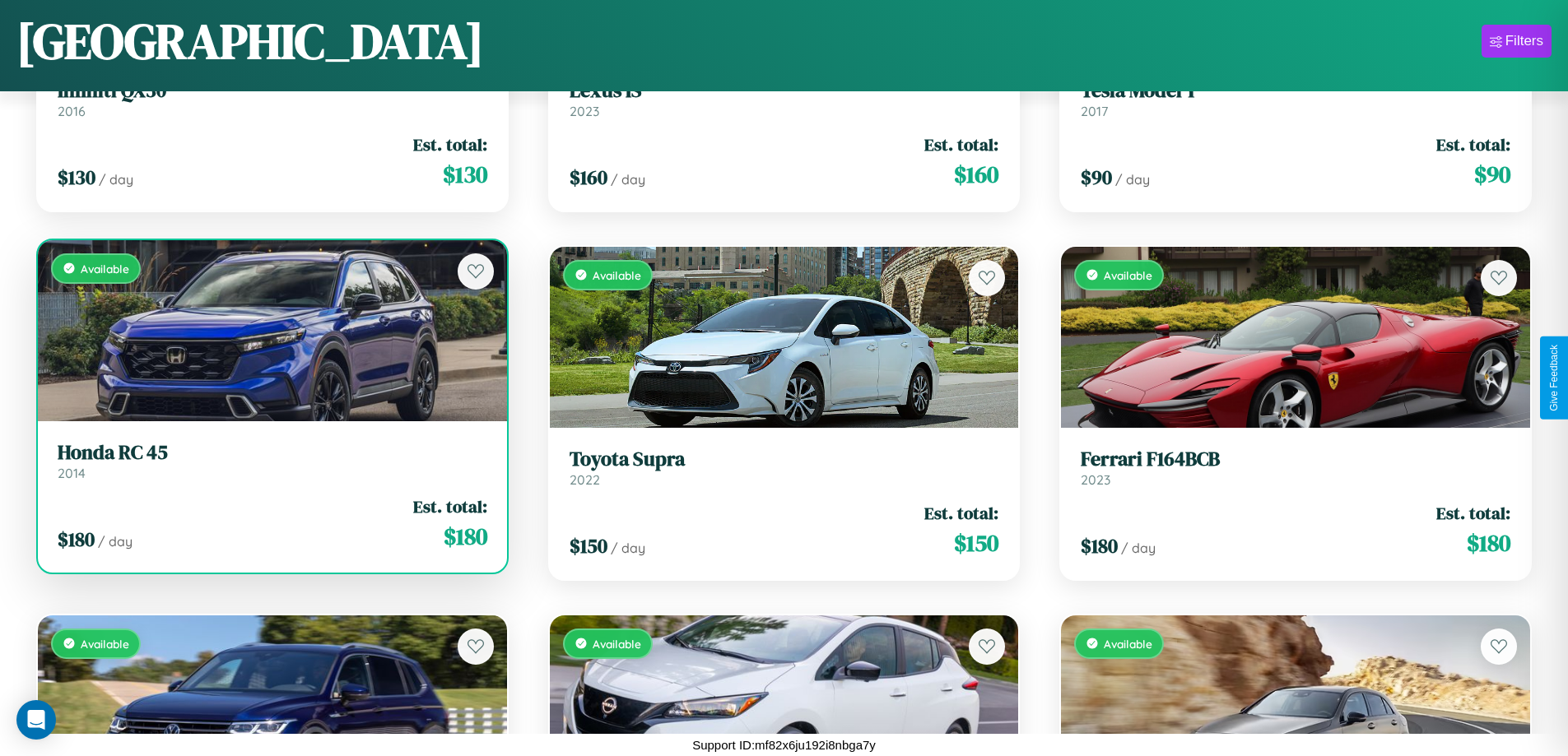
click at [270, 460] on h3 "Honda RC 45" at bounding box center [273, 452] width 429 height 24
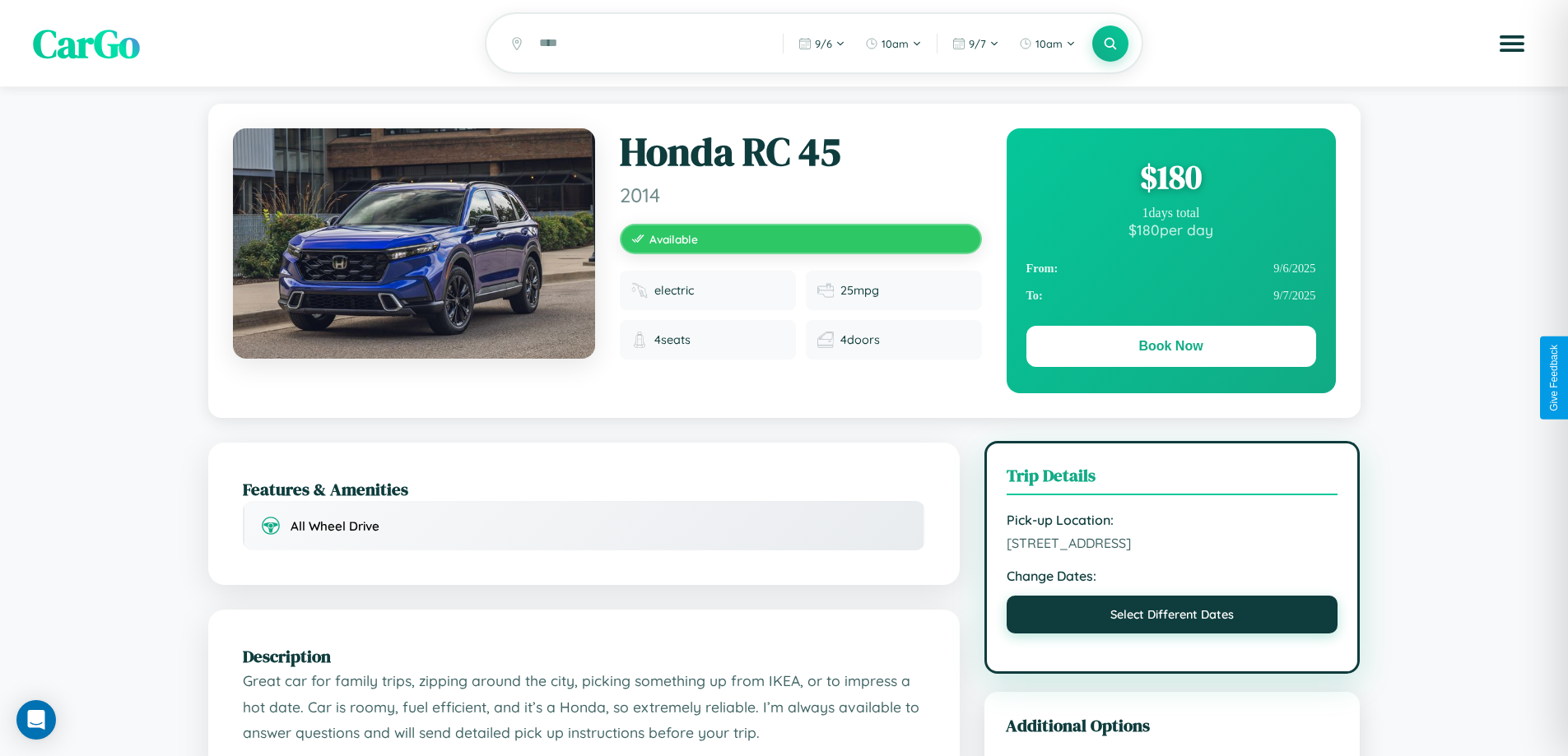
click at [1172, 617] on button "Select Different Dates" at bounding box center [1172, 614] width 331 height 37
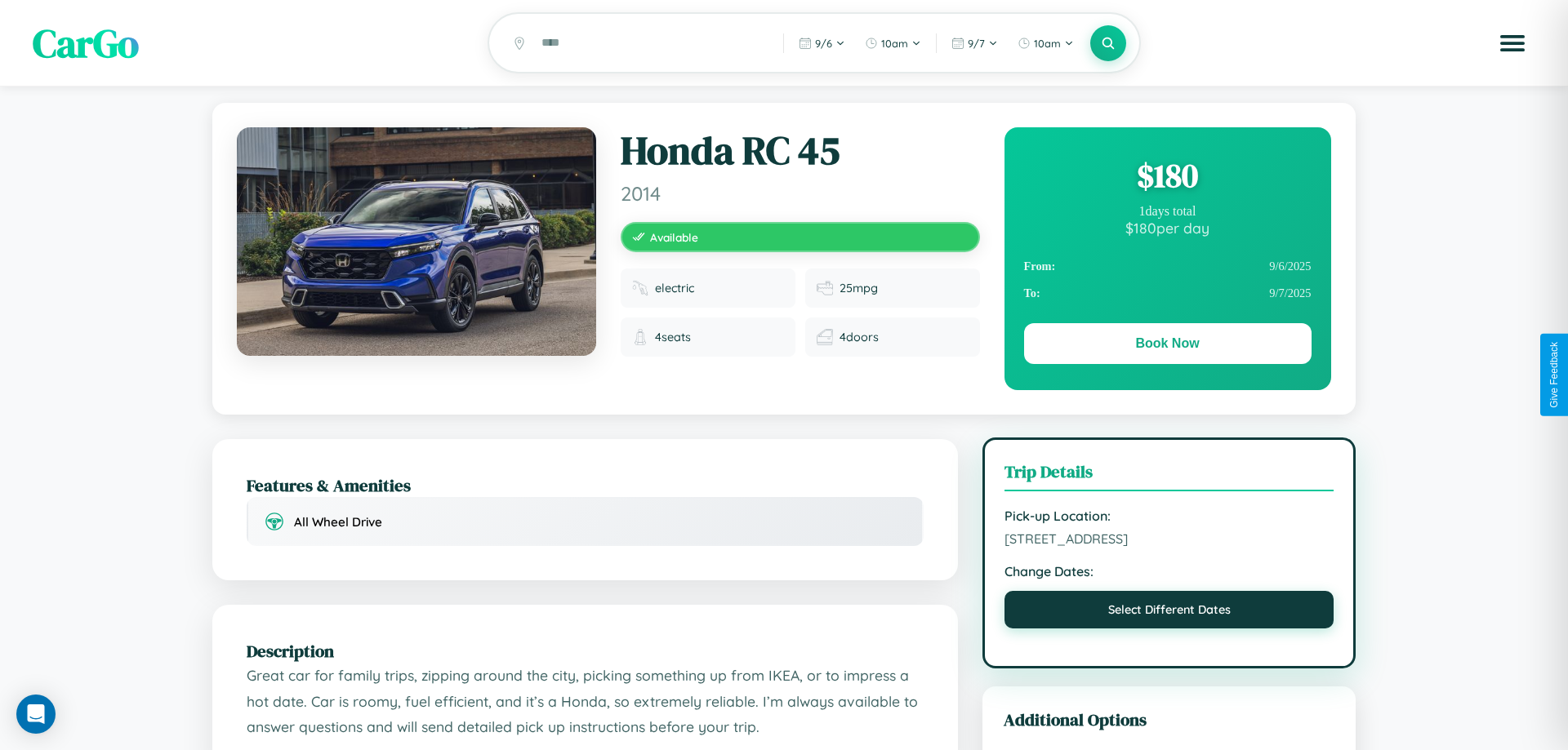
select select "*"
select select "****"
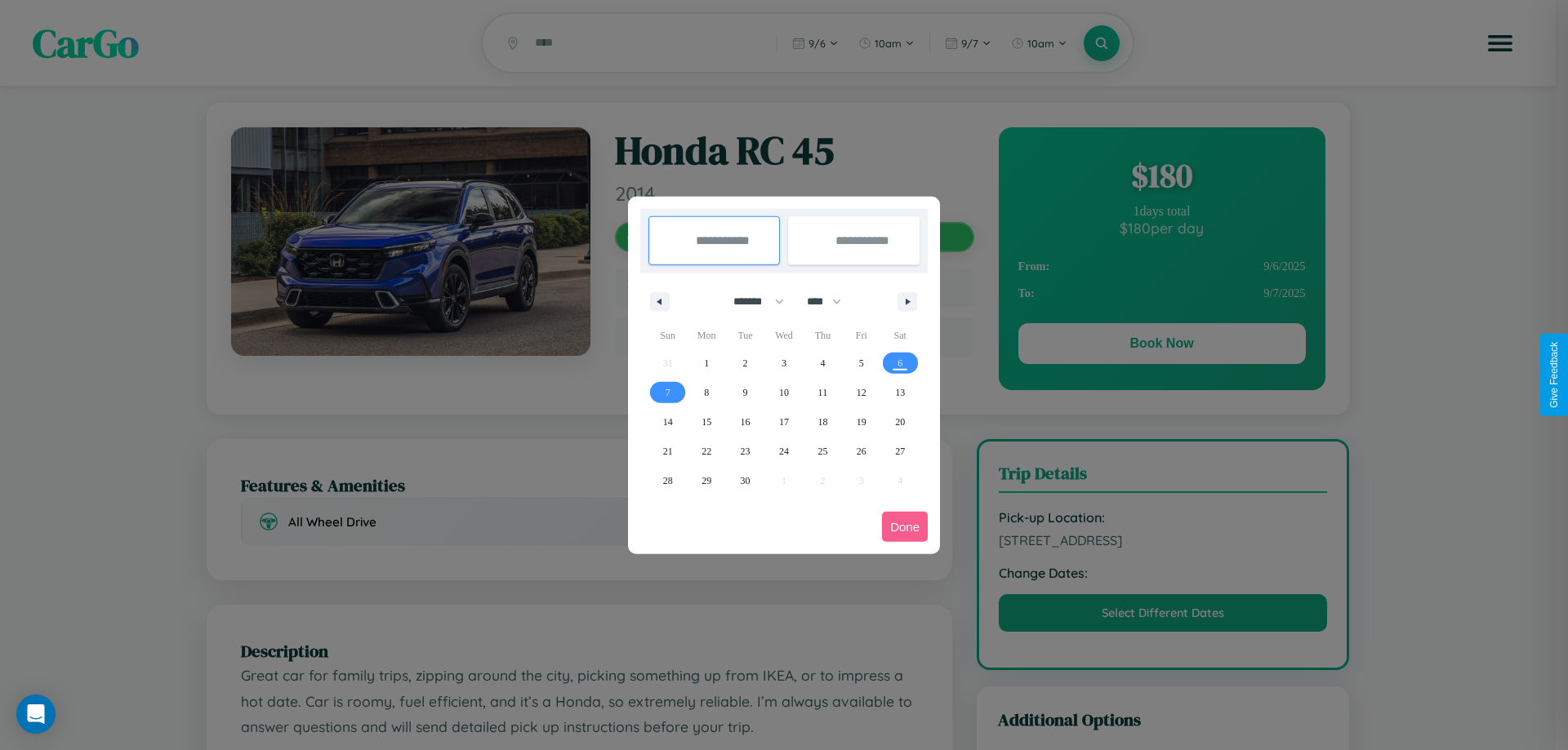
drag, startPoint x: 751, startPoint y: 301, endPoint x: 784, endPoint y: 327, distance: 42.0
click at [751, 301] on select "******* ******** ***** ***** *** **** **** ****** ********* ******* ******** **…" at bounding box center [756, 301] width 70 height 27
select select "**"
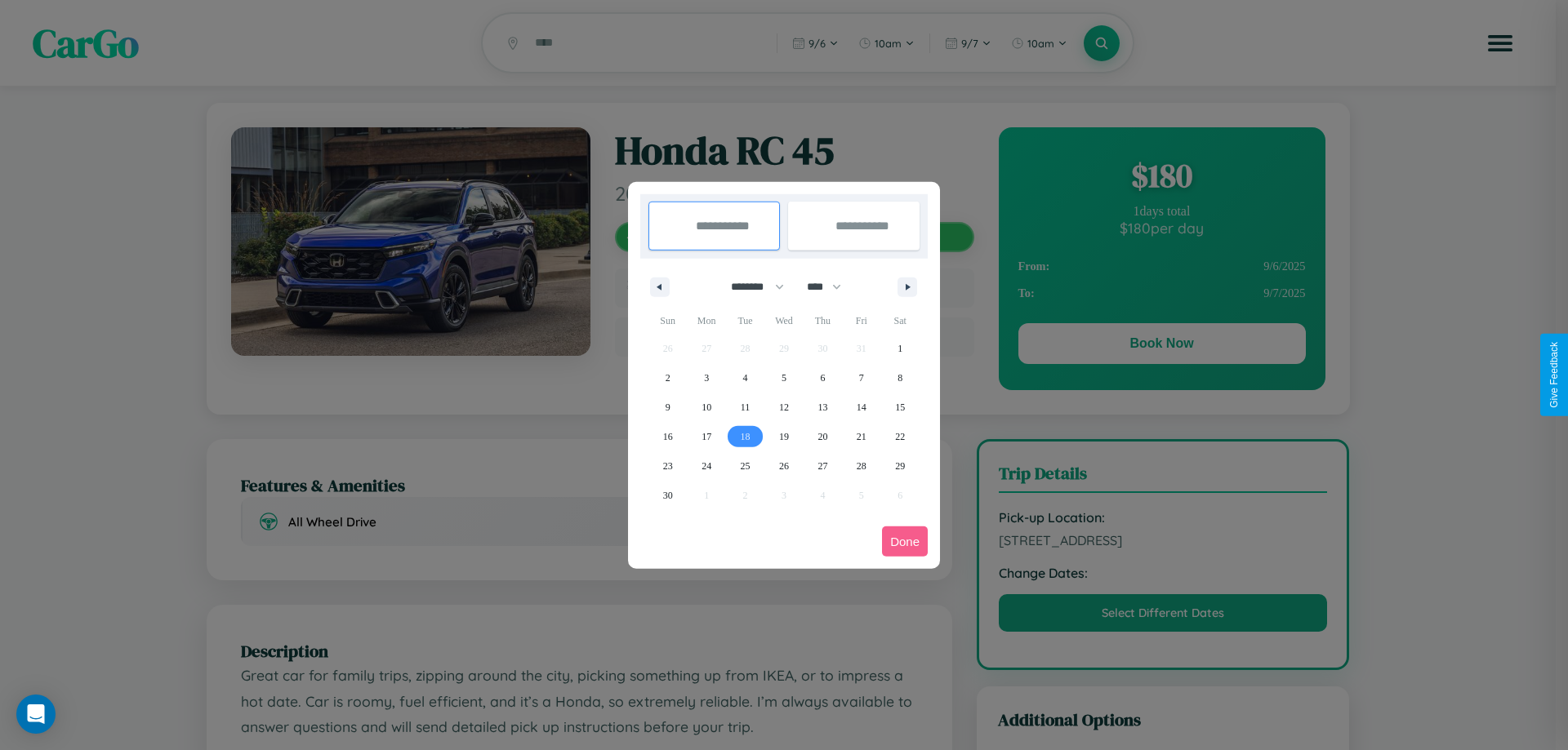
click at [744, 436] on span "18" at bounding box center [745, 436] width 10 height 29
type input "**********"
click at [667, 466] on span "23" at bounding box center [667, 466] width 10 height 29
type input "**********"
click at [904, 541] on button "Done" at bounding box center [905, 542] width 46 height 30
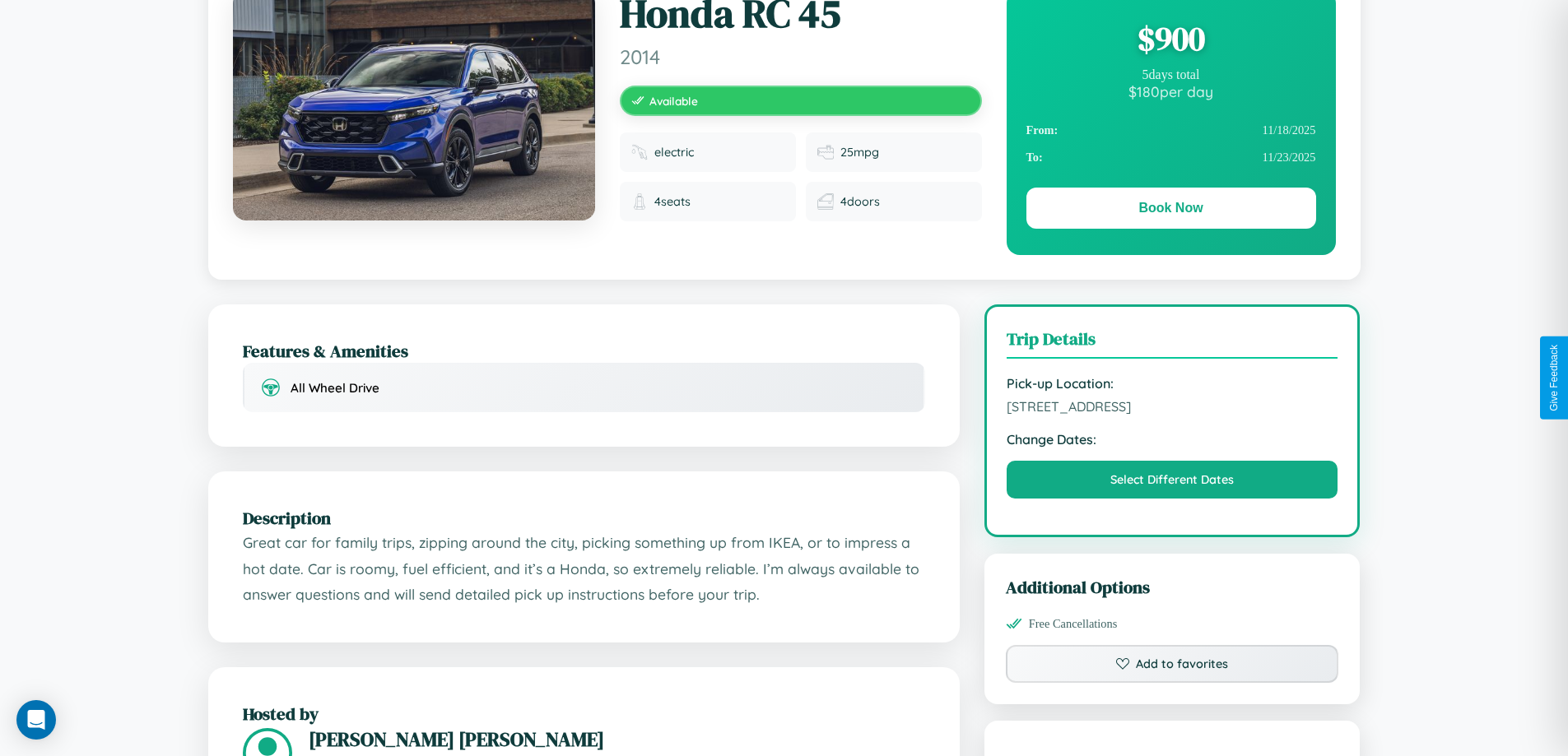
scroll to position [427, 0]
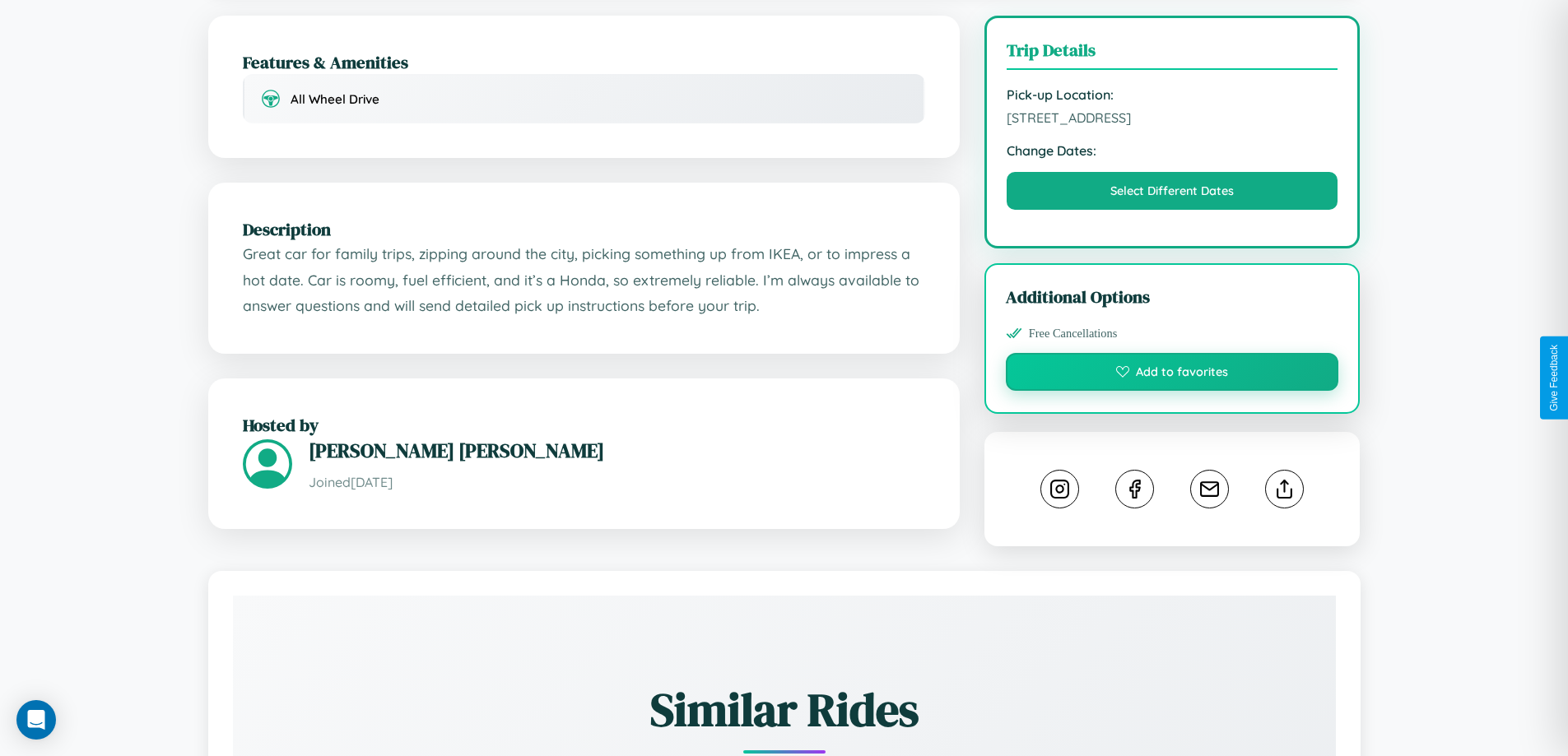
click at [1172, 375] on button "Add to favorites" at bounding box center [1172, 371] width 333 height 37
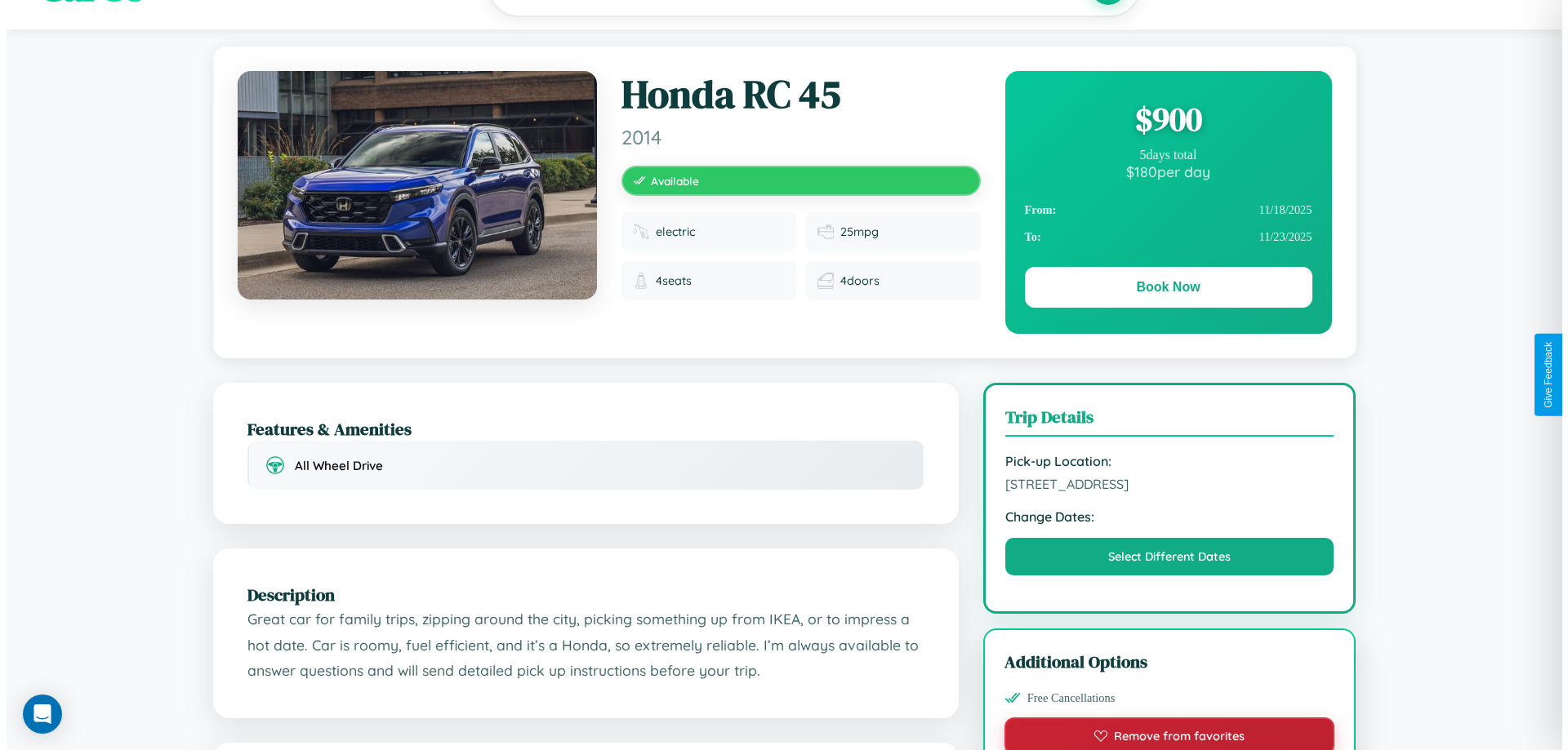
scroll to position [0, 0]
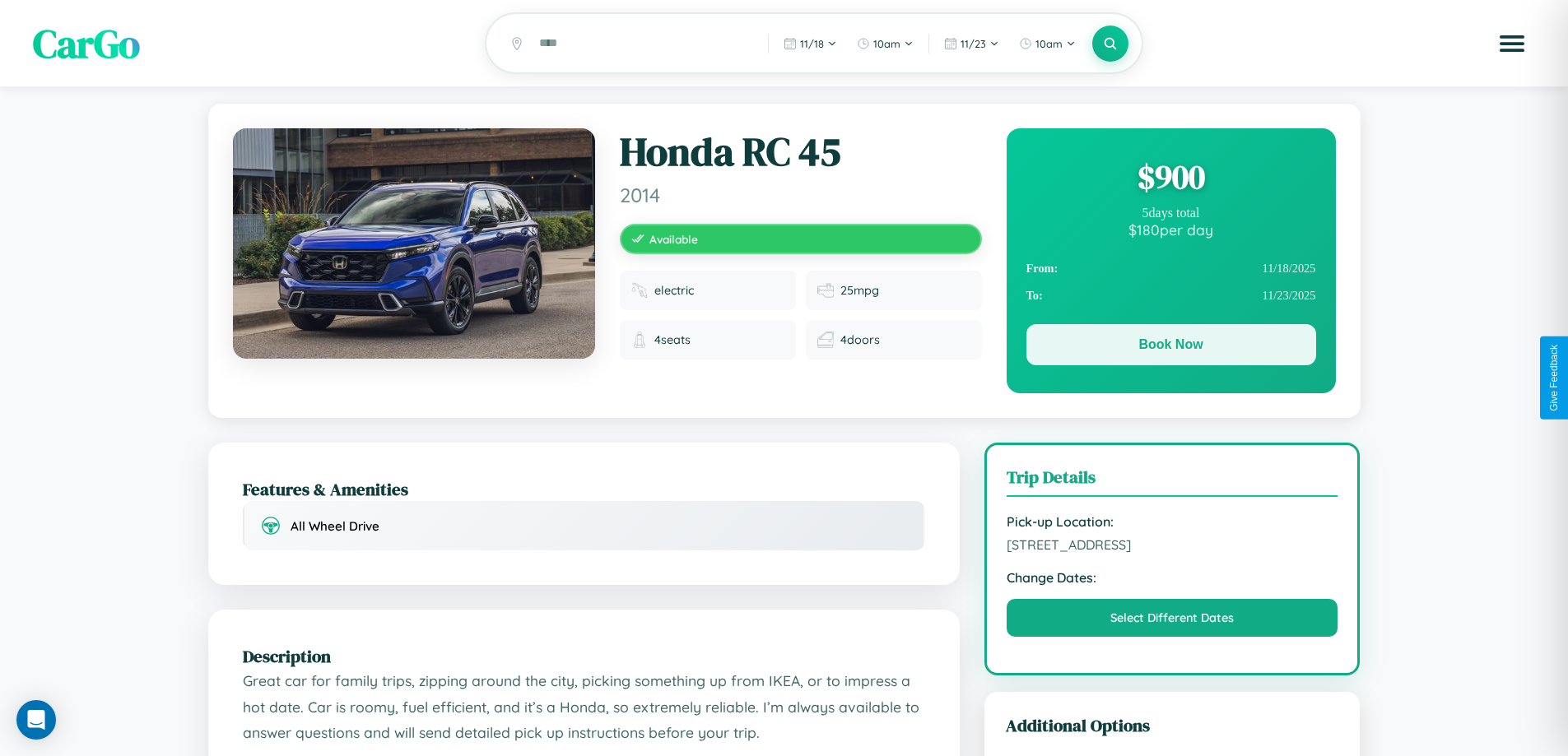
click at [1171, 347] on button "Book Now" at bounding box center [1171, 345] width 290 height 41
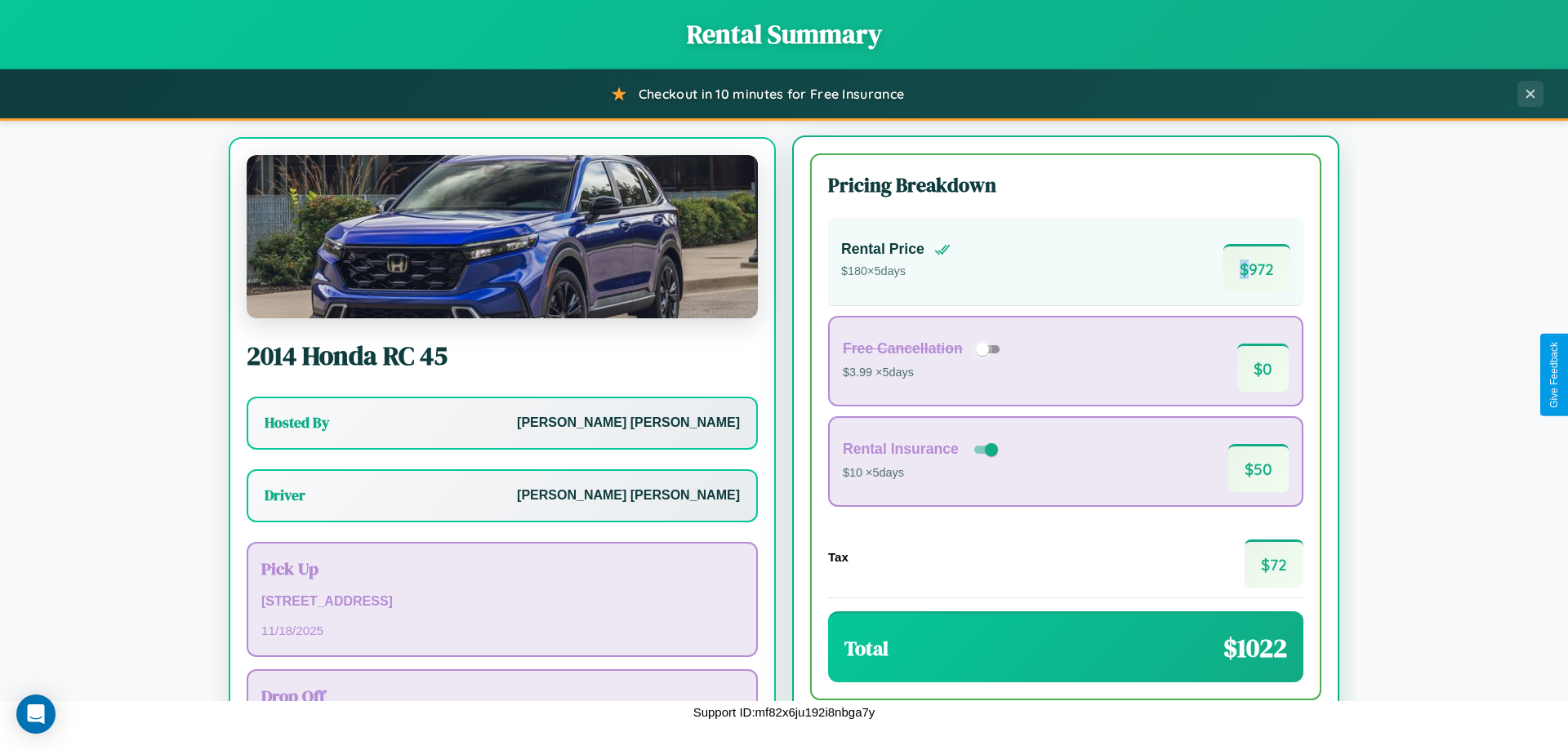
scroll to position [76, 0]
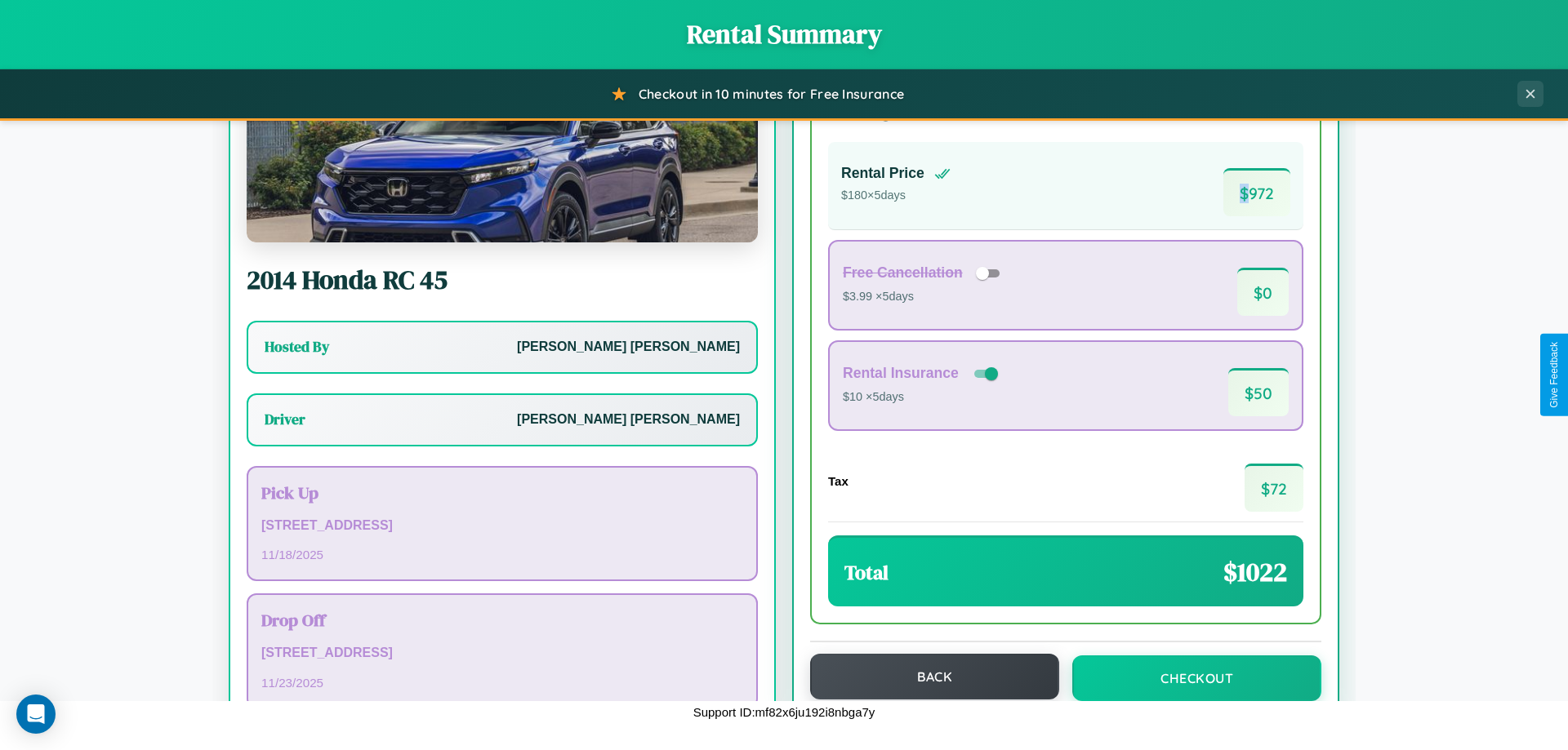
click at [926, 677] on button "Back" at bounding box center [934, 677] width 249 height 46
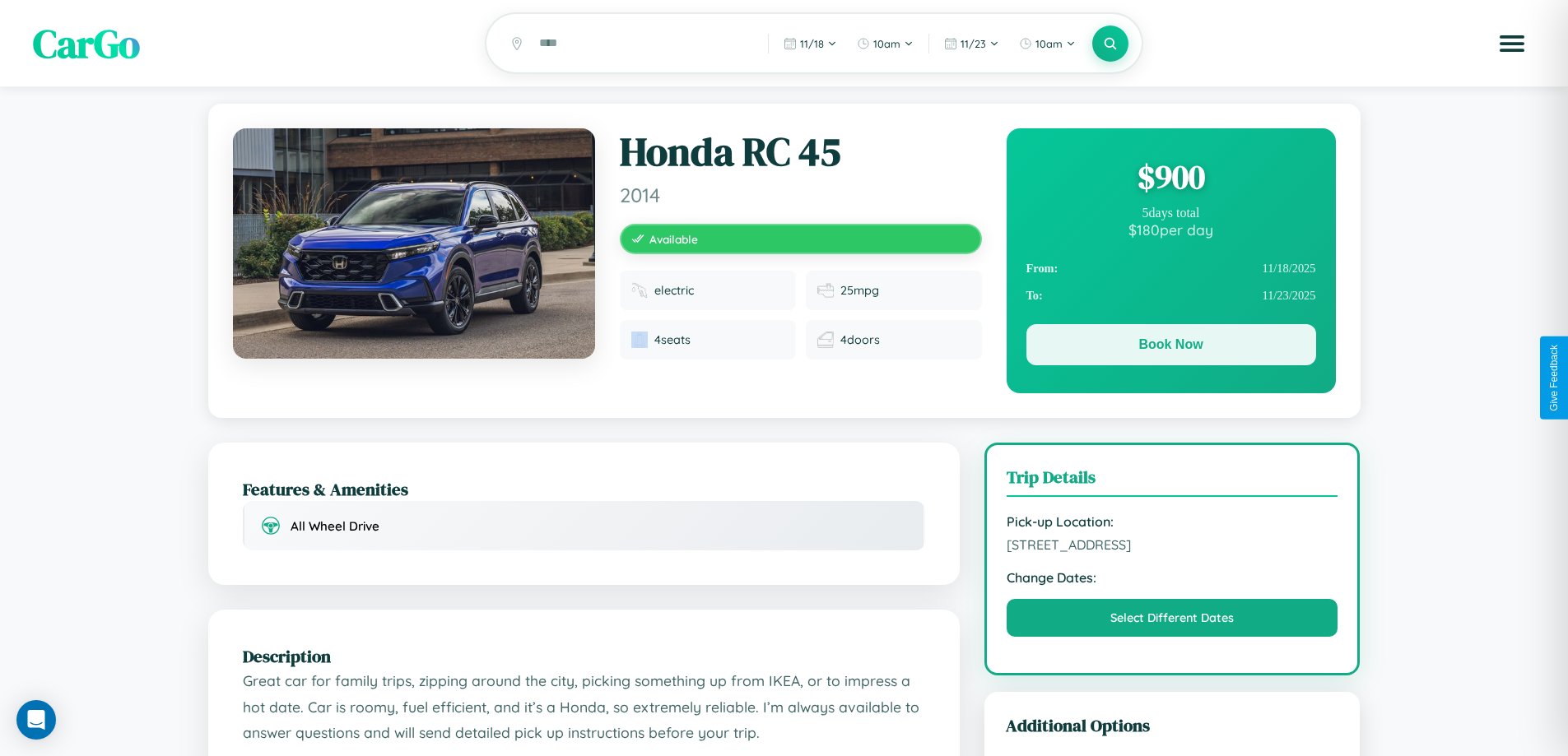
click at [1171, 347] on button "Book Now" at bounding box center [1171, 345] width 290 height 41
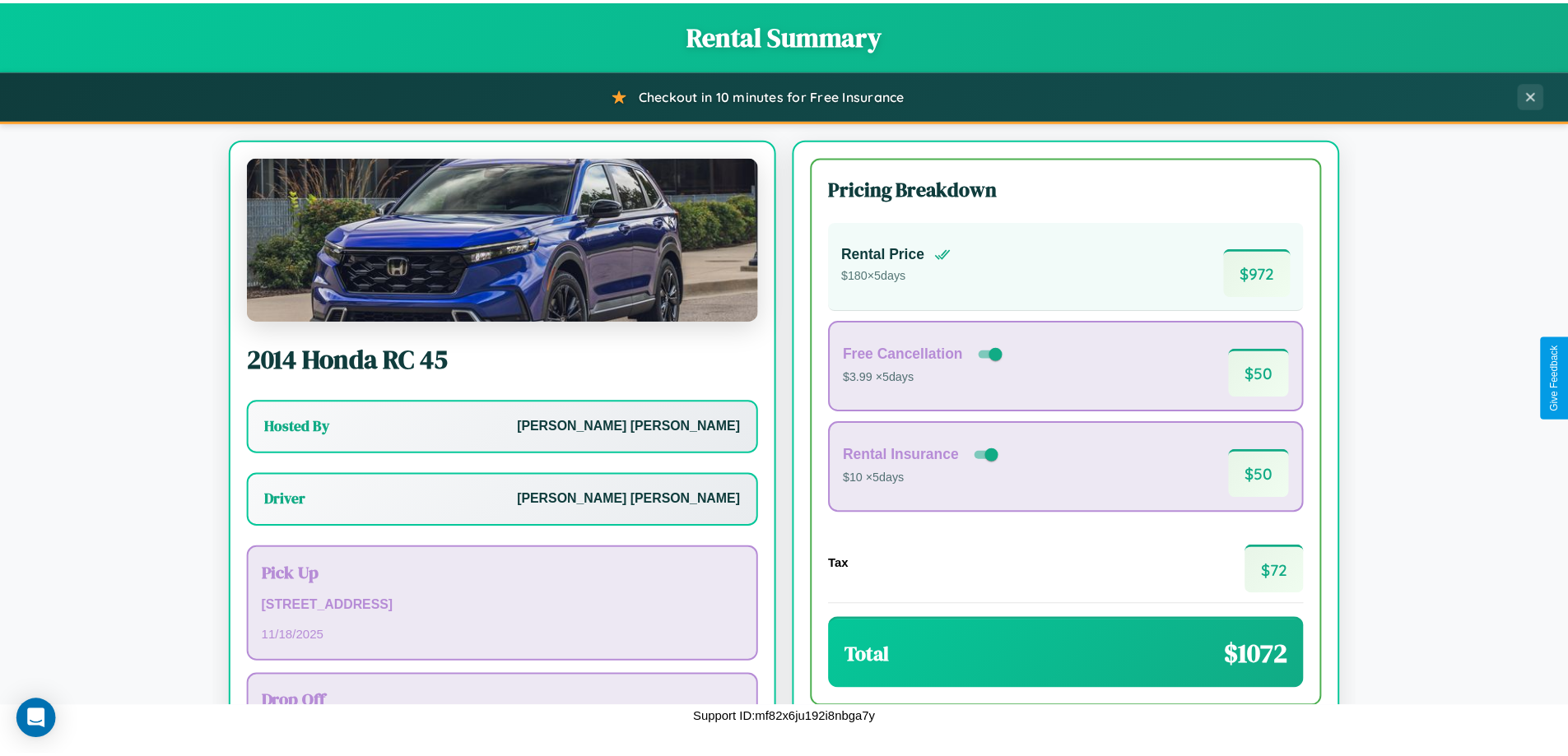
scroll to position [118, 0]
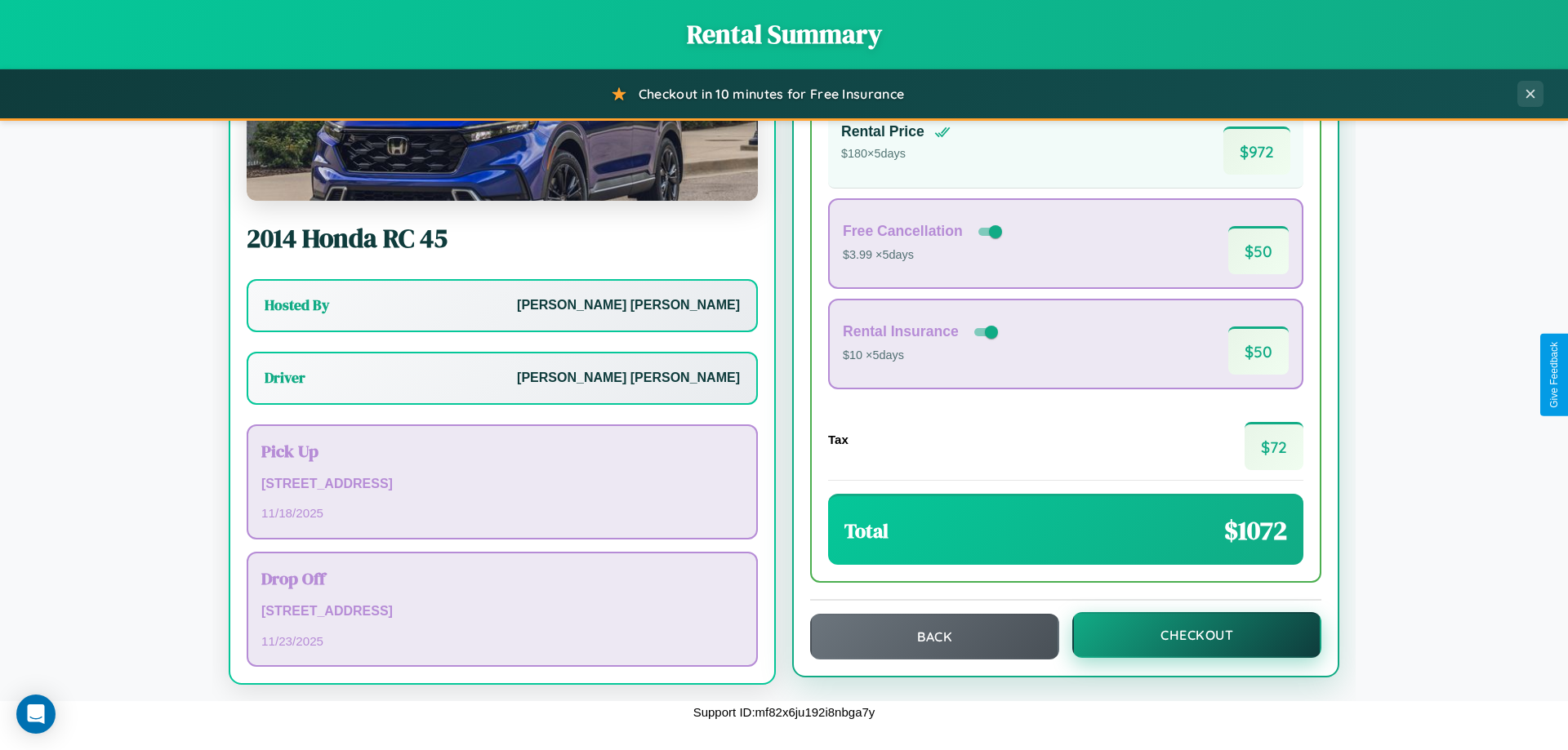
click at [1185, 635] on button "Checkout" at bounding box center [1197, 635] width 249 height 46
